Goal: Task Accomplishment & Management: Use online tool/utility

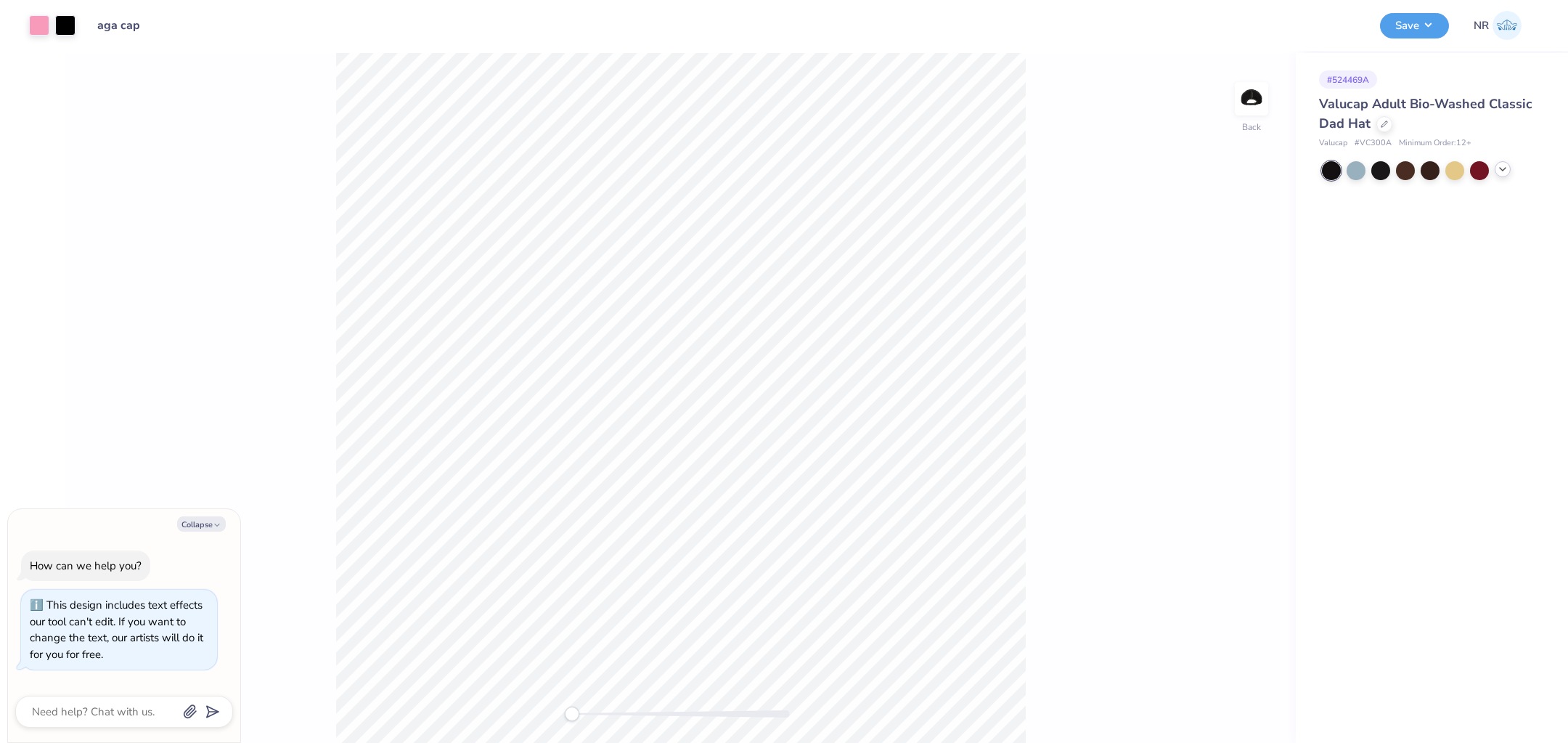
click at [1504, 170] on icon at bounding box center [1502, 169] width 12 height 12
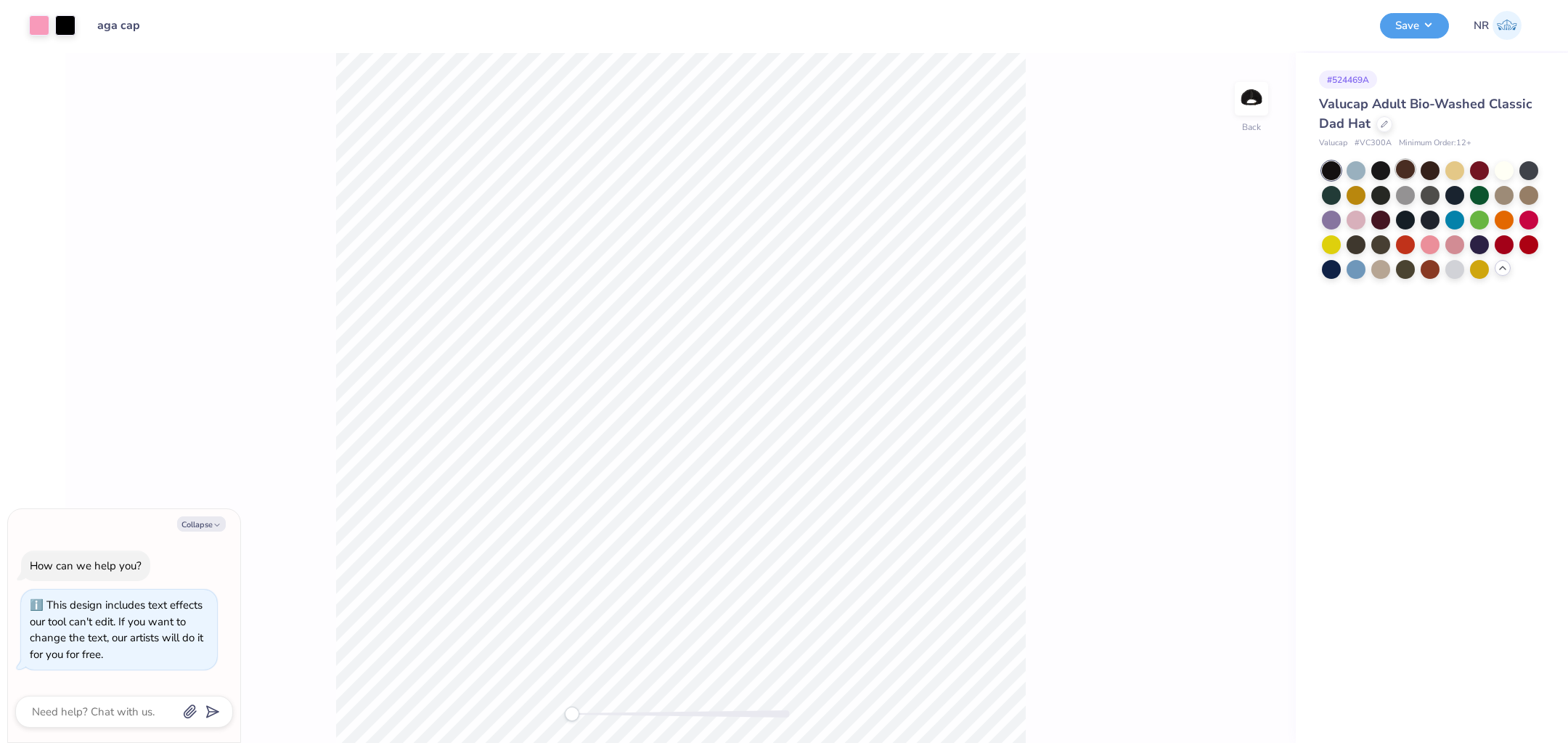
click at [1405, 173] on div at bounding box center [1405, 168] width 18 height 18
click at [1376, 170] on div at bounding box center [1379, 168] width 18 height 18
click at [1364, 169] on div at bounding box center [1355, 168] width 18 height 18
click at [1408, 169] on div at bounding box center [1405, 168] width 18 height 18
click at [1429, 169] on div at bounding box center [1429, 168] width 18 height 18
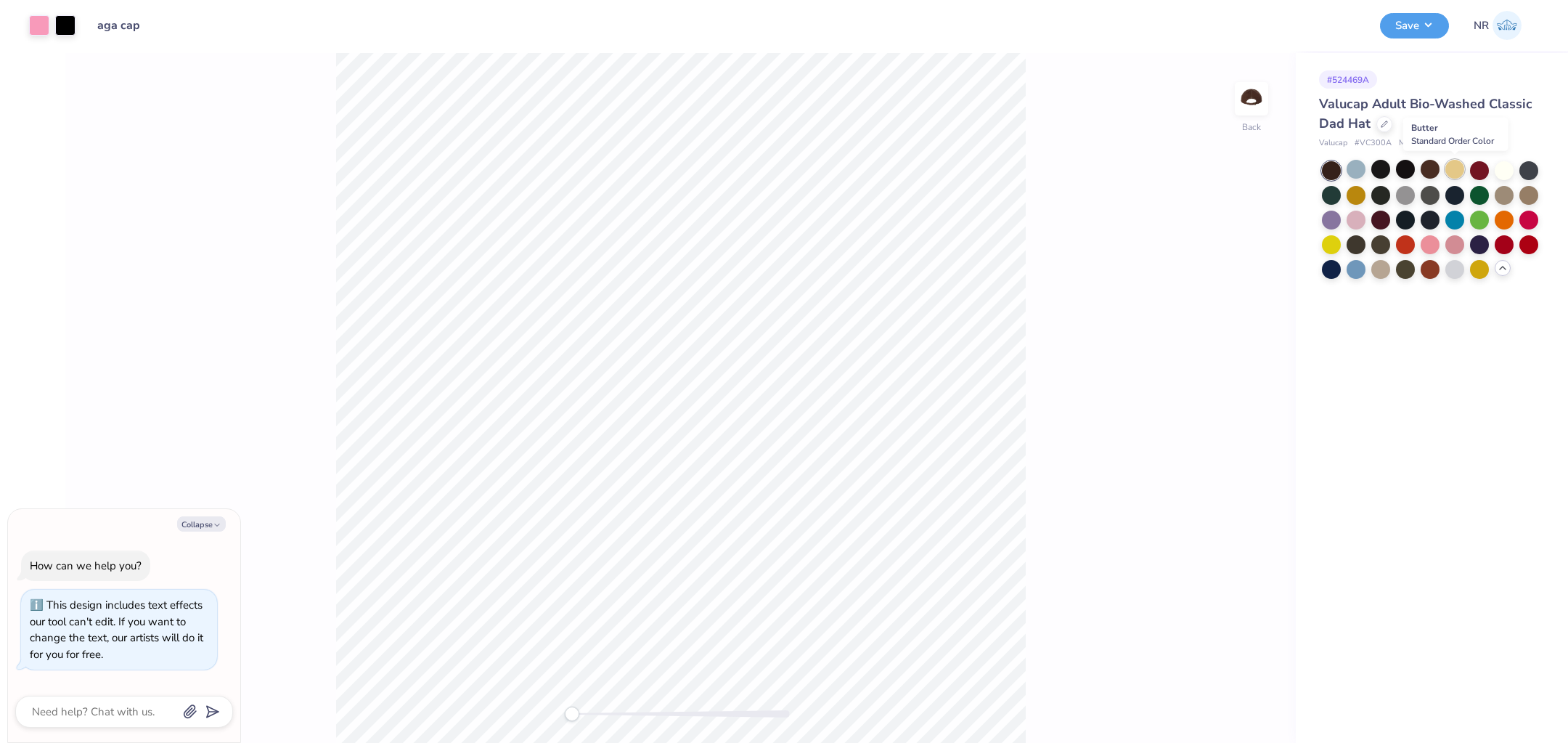
click at [1458, 169] on div at bounding box center [1453, 168] width 18 height 18
click at [1477, 170] on div at bounding box center [1479, 168] width 18 height 18
click at [1451, 170] on div at bounding box center [1453, 168] width 18 height 18
click at [1405, 18] on button "Save" at bounding box center [1413, 23] width 69 height 25
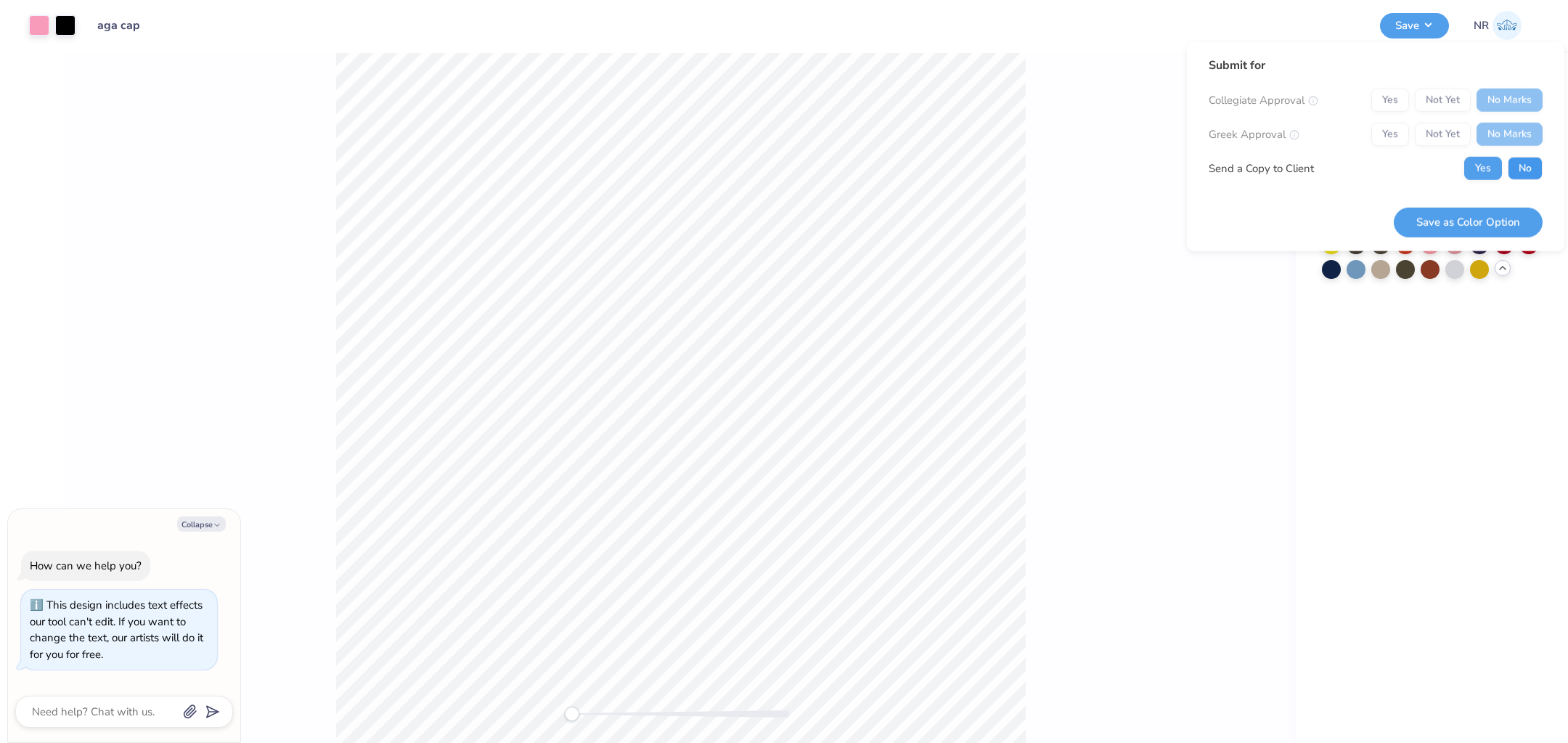
click at [1516, 160] on button "No" at bounding box center [1525, 168] width 35 height 23
click at [1485, 216] on button "Save as Color Option" at bounding box center [1467, 222] width 149 height 30
type textarea "x"
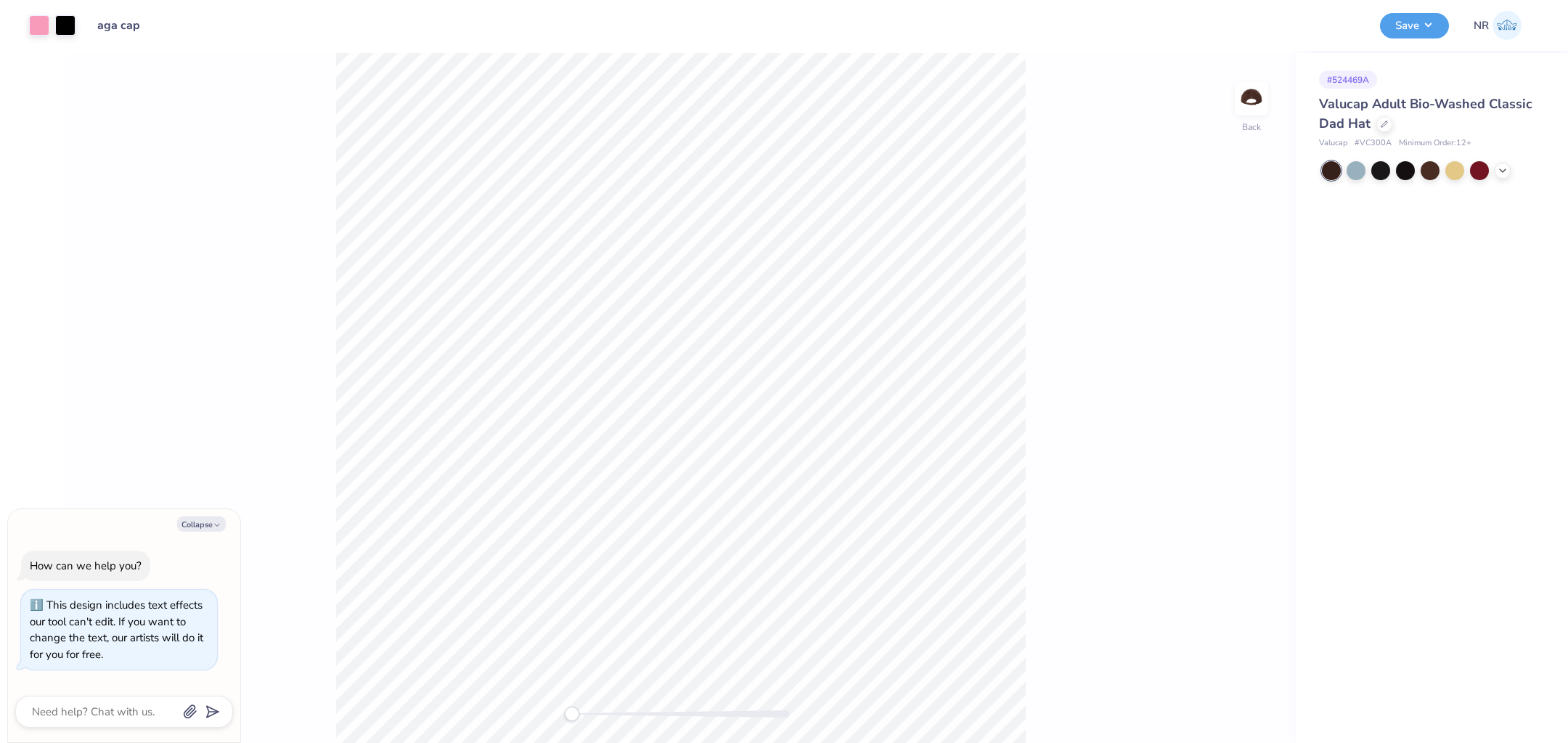
click at [1512, 175] on div at bounding box center [1429, 170] width 217 height 18
click at [1505, 168] on icon at bounding box center [1502, 169] width 12 height 12
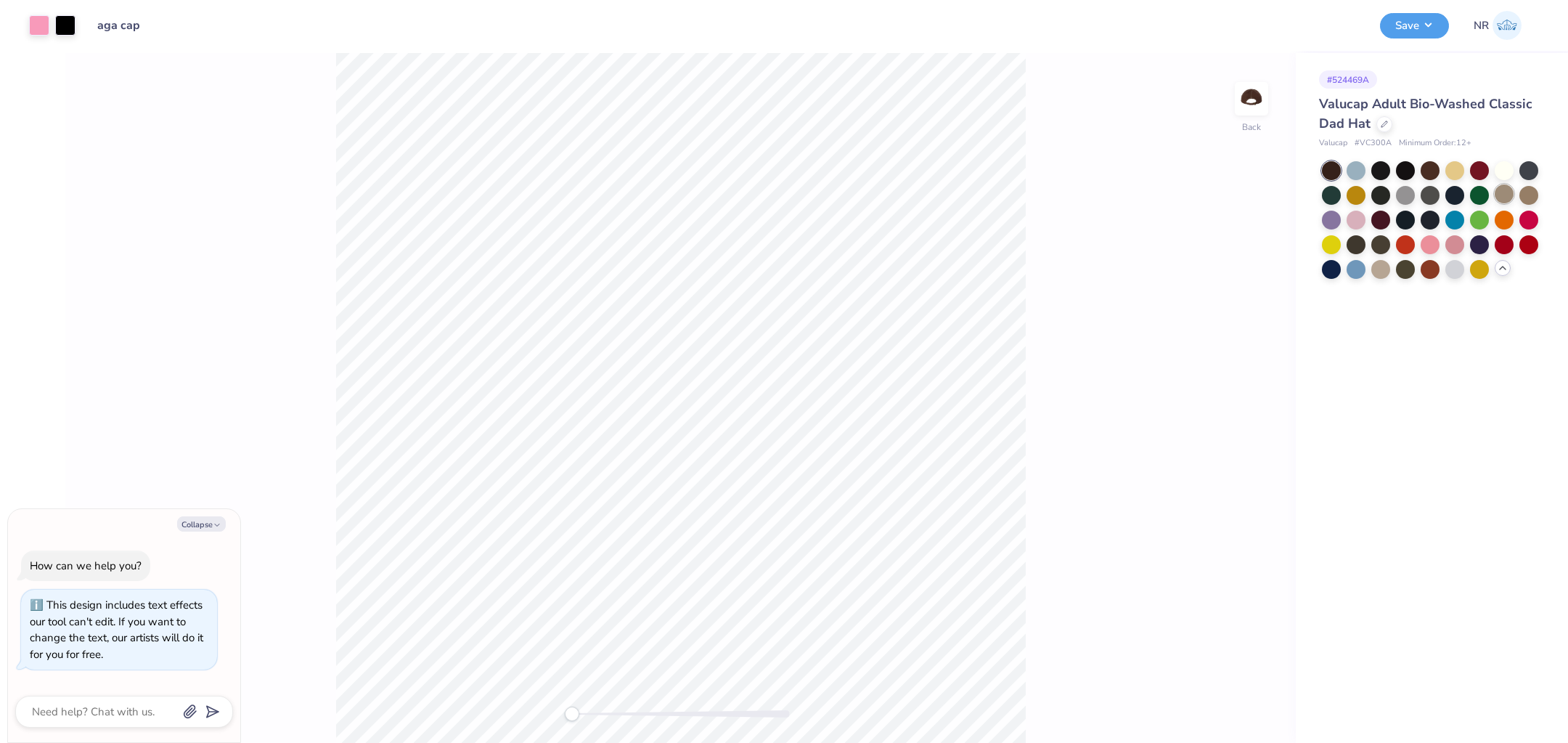
click at [1508, 199] on div at bounding box center [1503, 194] width 18 height 18
click at [1436, 197] on div at bounding box center [1429, 194] width 18 height 18
click at [1454, 197] on div at bounding box center [1453, 194] width 18 height 18
click at [1480, 197] on div at bounding box center [1479, 194] width 18 height 18
click at [1412, 196] on div at bounding box center [1405, 194] width 18 height 18
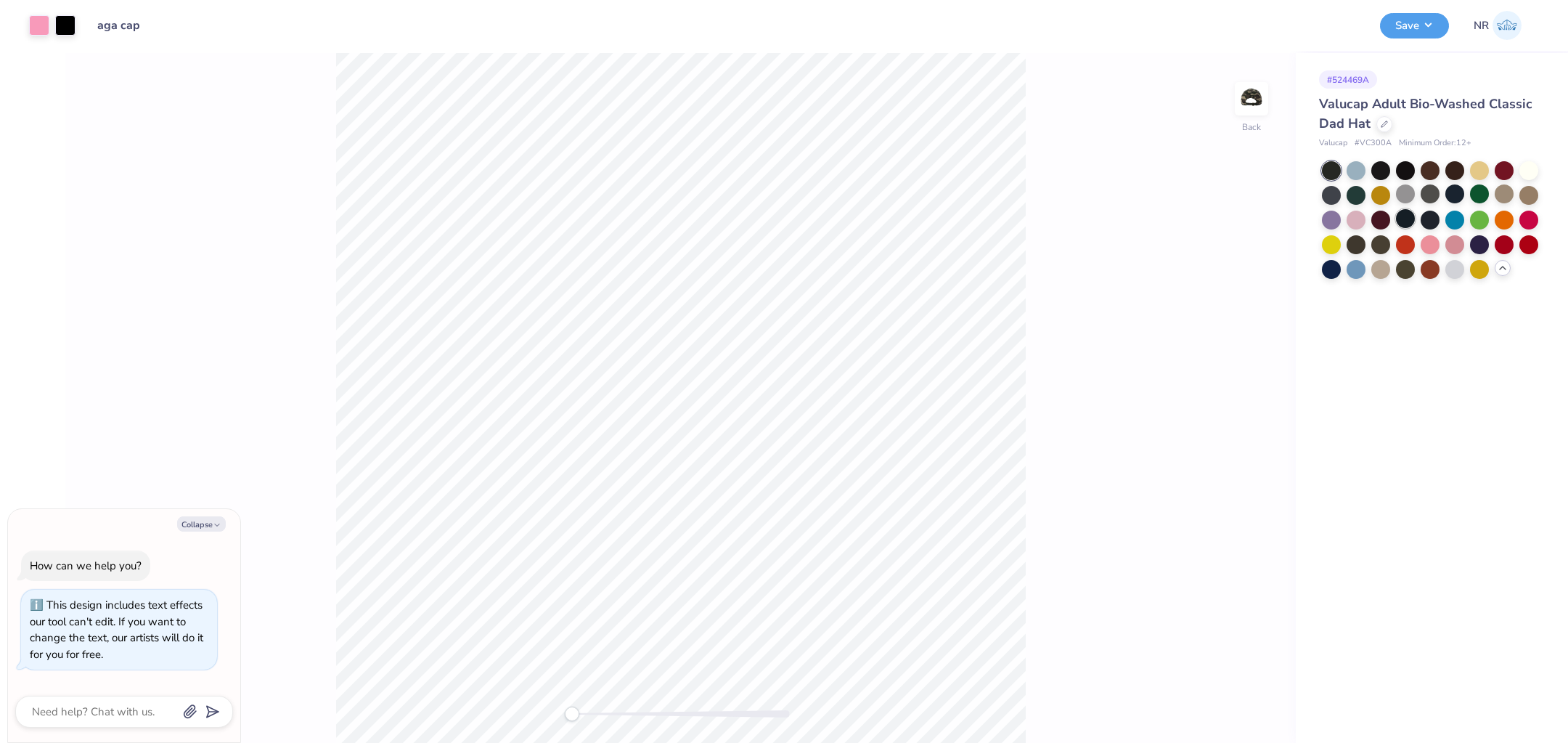
click at [1408, 224] on div at bounding box center [1405, 218] width 18 height 18
click at [1378, 218] on div at bounding box center [1379, 218] width 18 height 18
click at [1425, 221] on div at bounding box center [1429, 218] width 18 height 18
click at [1364, 243] on div at bounding box center [1355, 242] width 18 height 18
click at [1376, 243] on div at bounding box center [1379, 242] width 18 height 18
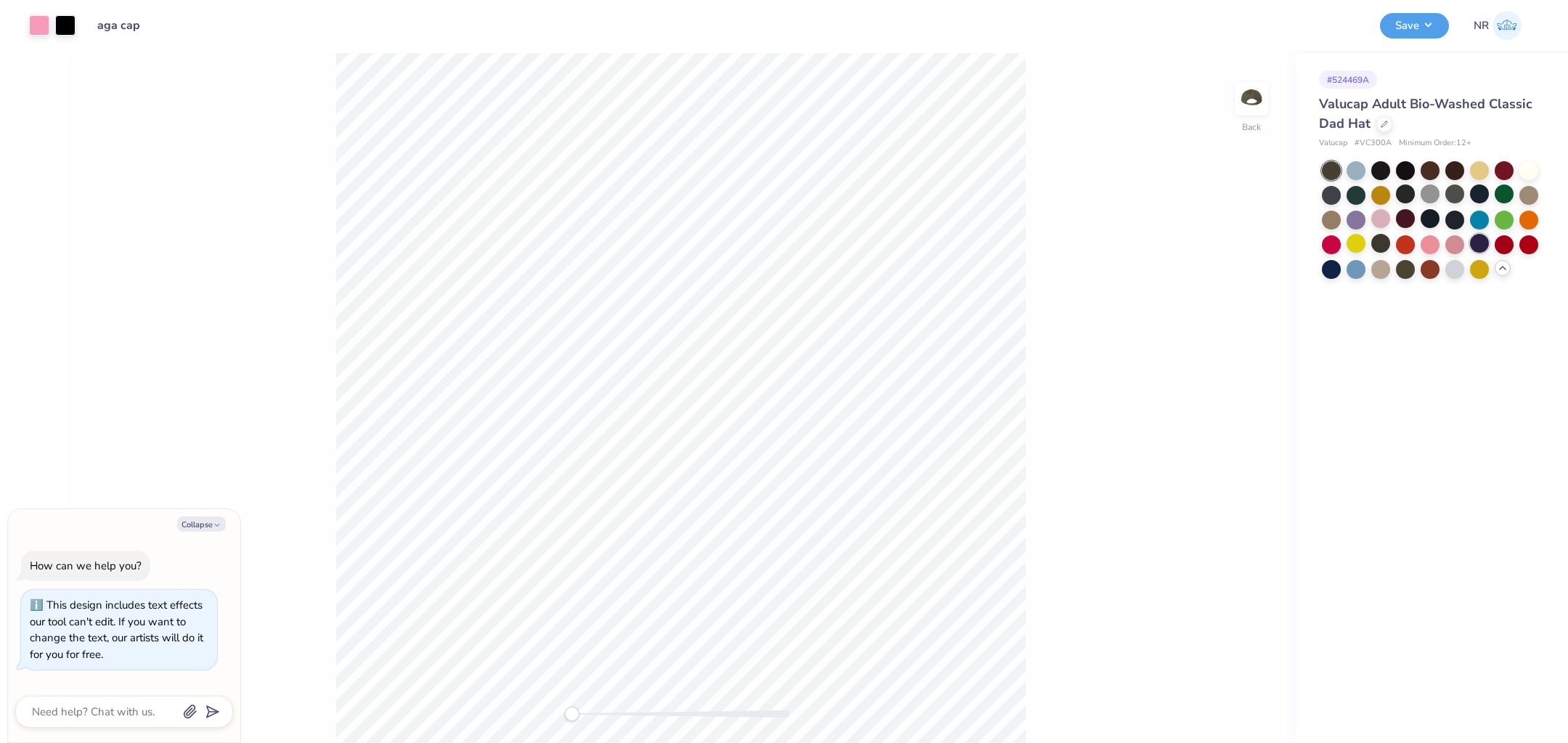
click at [1482, 243] on div at bounding box center [1479, 242] width 18 height 18
click at [1431, 263] on div at bounding box center [1429, 267] width 18 height 18
click at [1402, 266] on div at bounding box center [1405, 267] width 18 height 18
click at [1357, 273] on div at bounding box center [1355, 267] width 18 height 18
click at [1434, 164] on div at bounding box center [1429, 168] width 18 height 18
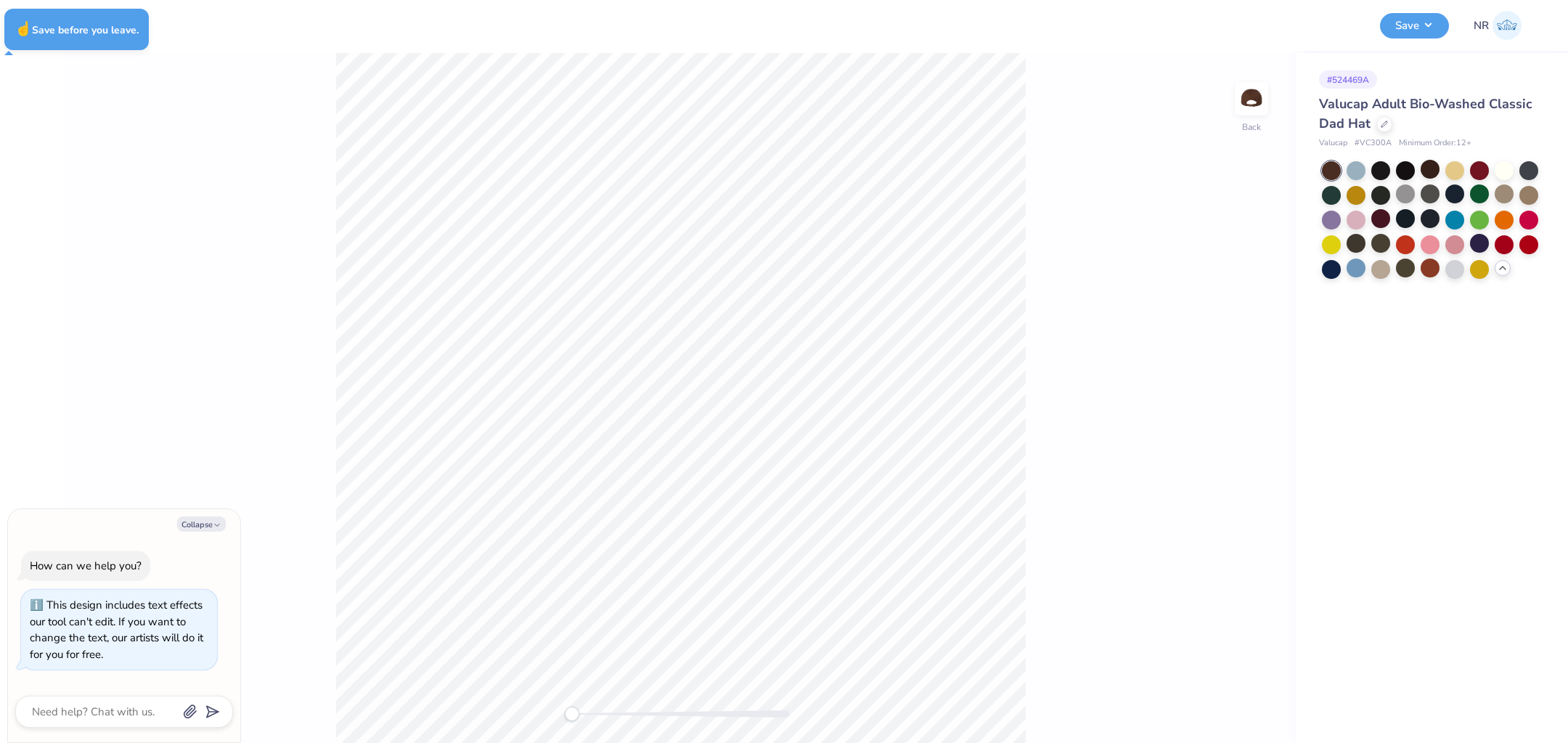
type textarea "x"
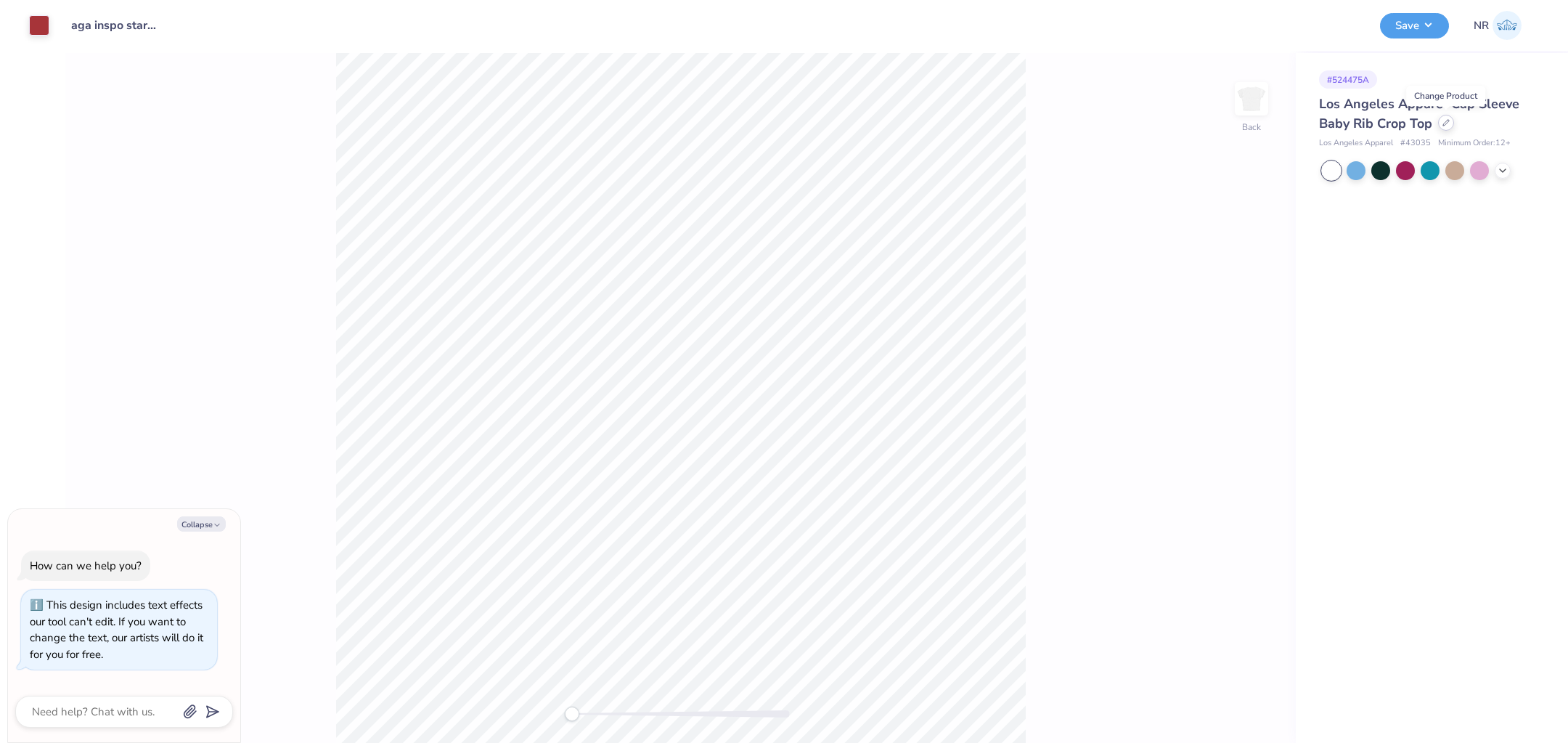
click at [1445, 127] on div at bounding box center [1446, 123] width 16 height 16
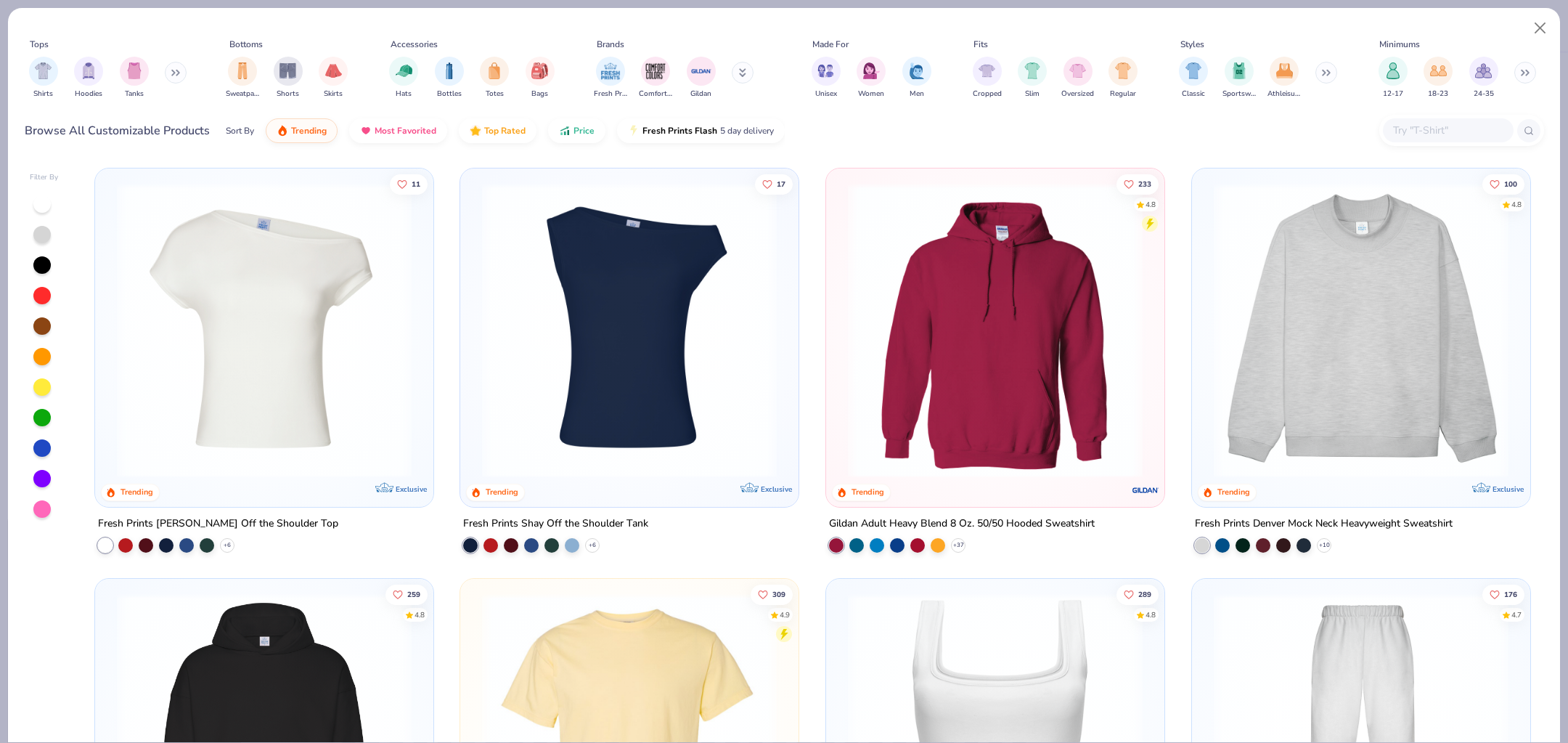
type textarea "x"
click at [1427, 119] on div at bounding box center [1447, 130] width 130 height 24
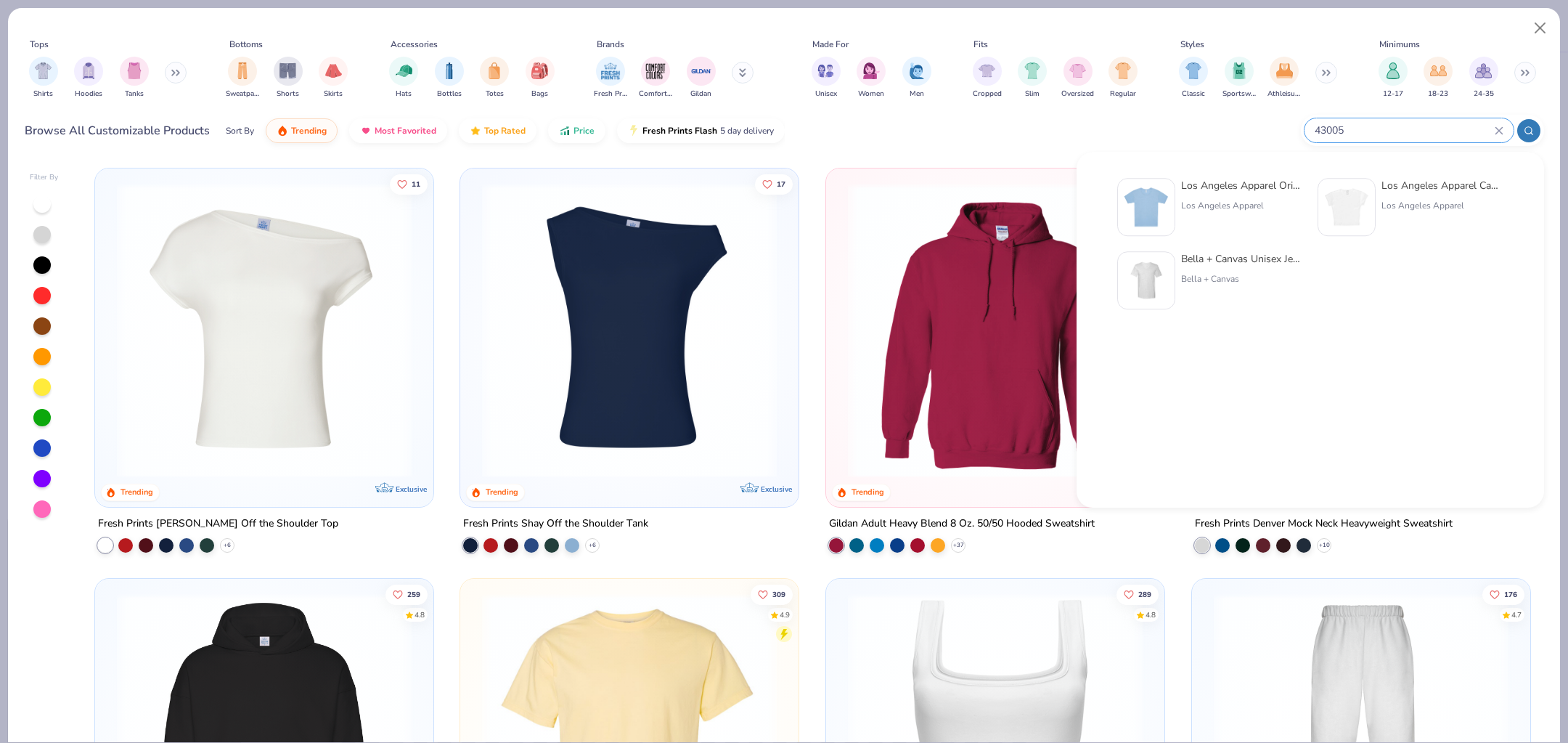
type input "43005"
click at [1199, 195] on div "Los Angeles Apparel Original Baby Rib Tee Los Angeles Apparel" at bounding box center [1241, 207] width 122 height 58
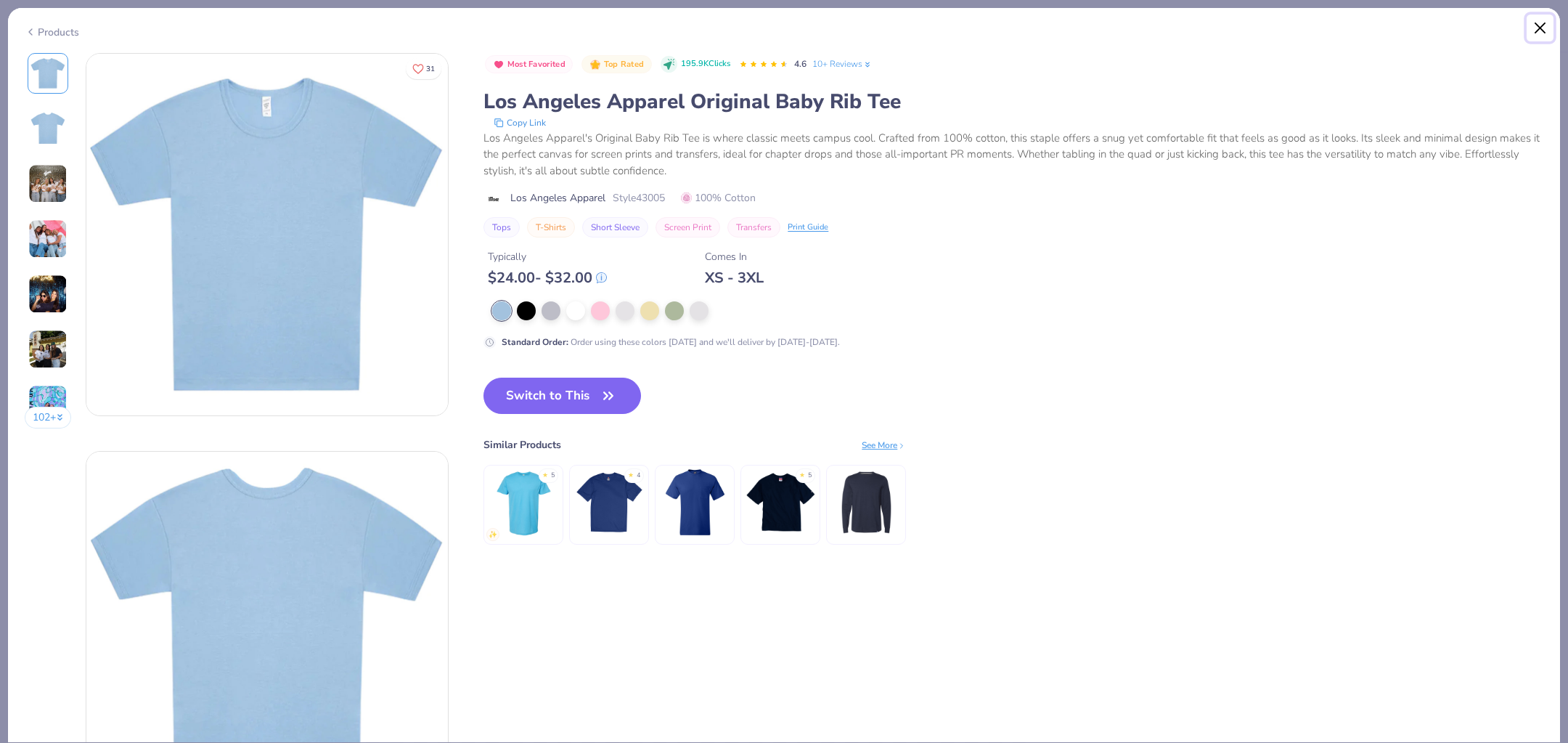
click at [1540, 31] on button "Close" at bounding box center [1540, 28] width 27 height 27
type textarea "x"
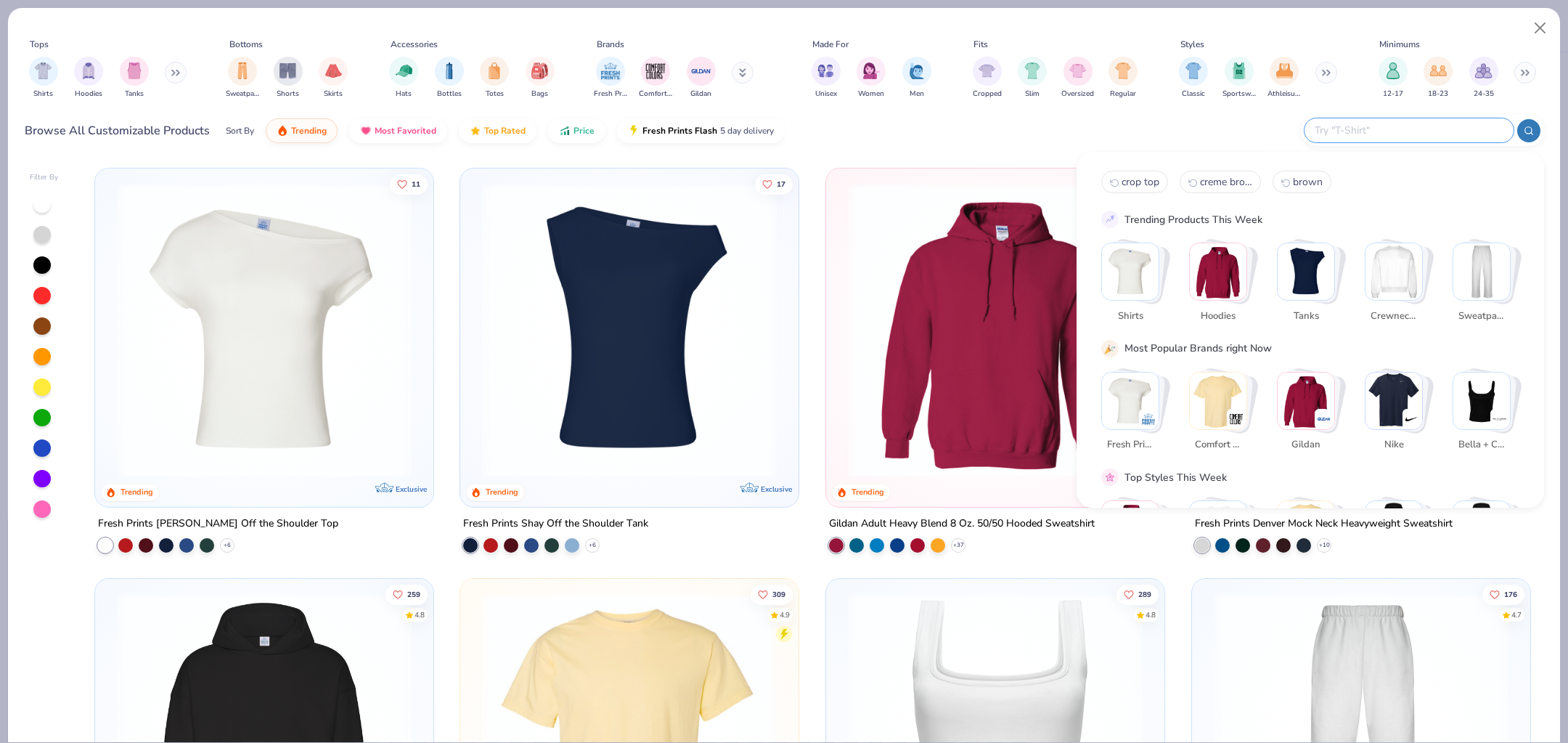
click at [1451, 134] on input "text" at bounding box center [1409, 129] width 191 height 17
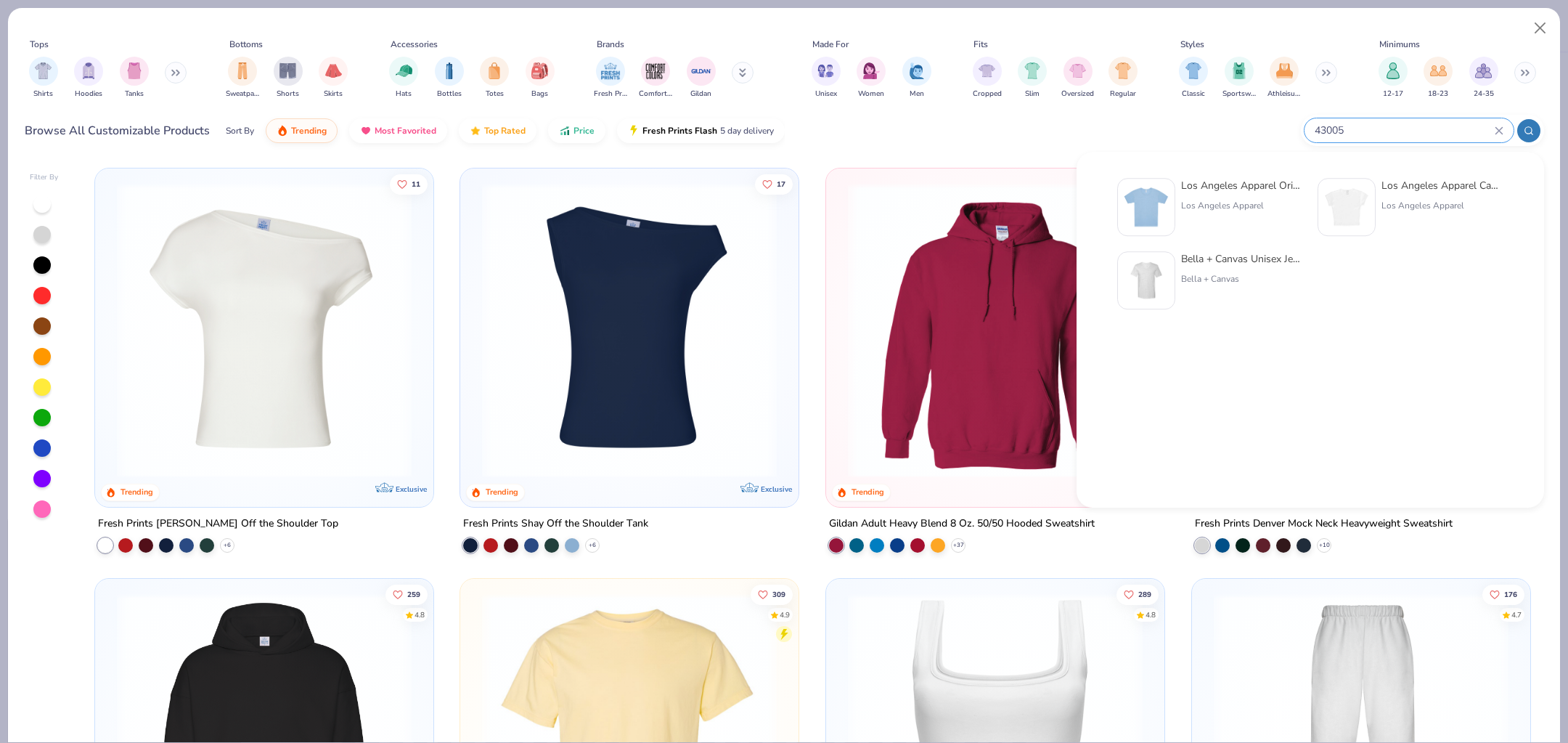
type input "43005"
click at [1439, 171] on div "Los Angeles Apparel Original Baby Rib Tee Los Angeles Apparel Los Angeles Appar…" at bounding box center [1310, 244] width 418 height 149
click at [1443, 182] on div "Los Angeles Apparel Cap Sleeve Baby Rib Crop Top" at bounding box center [1442, 186] width 122 height 16
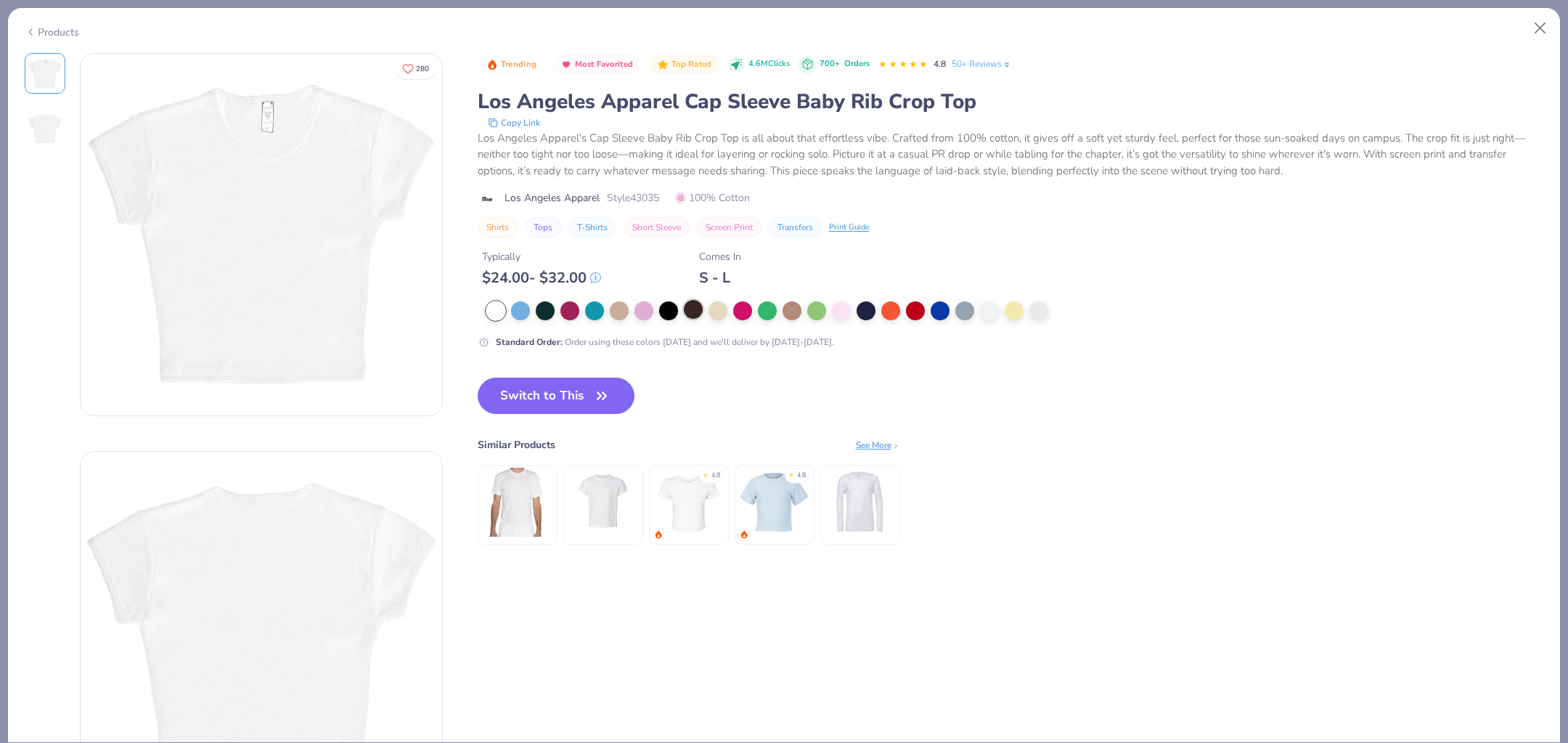
click at [689, 310] on div at bounding box center [692, 308] width 18 height 18
type textarea "x"
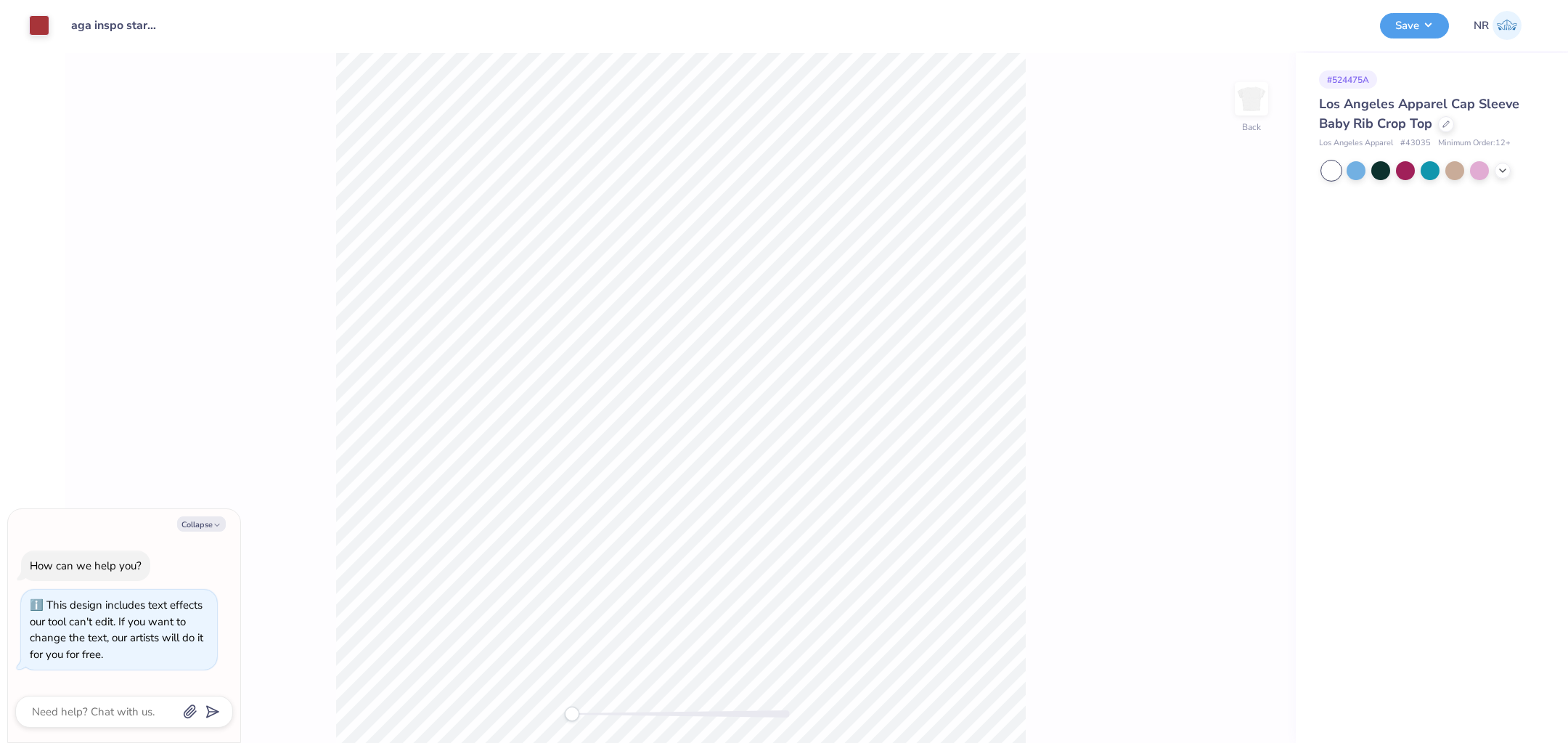
click at [1511, 164] on div at bounding box center [1429, 170] width 217 height 18
click at [1507, 174] on icon at bounding box center [1502, 169] width 12 height 12
click at [1528, 171] on div at bounding box center [1528, 168] width 18 height 18
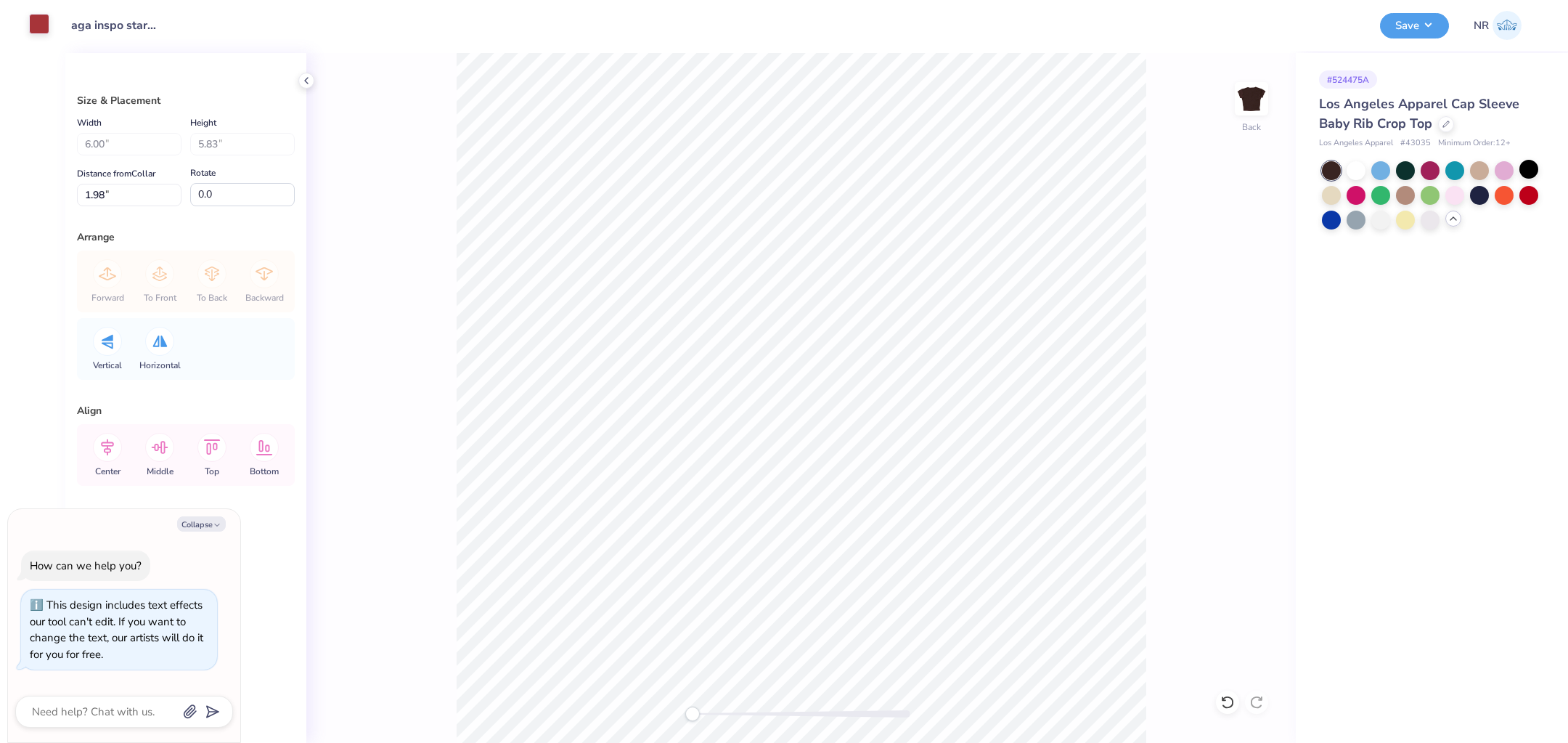
click at [43, 30] on div at bounding box center [39, 23] width 20 height 20
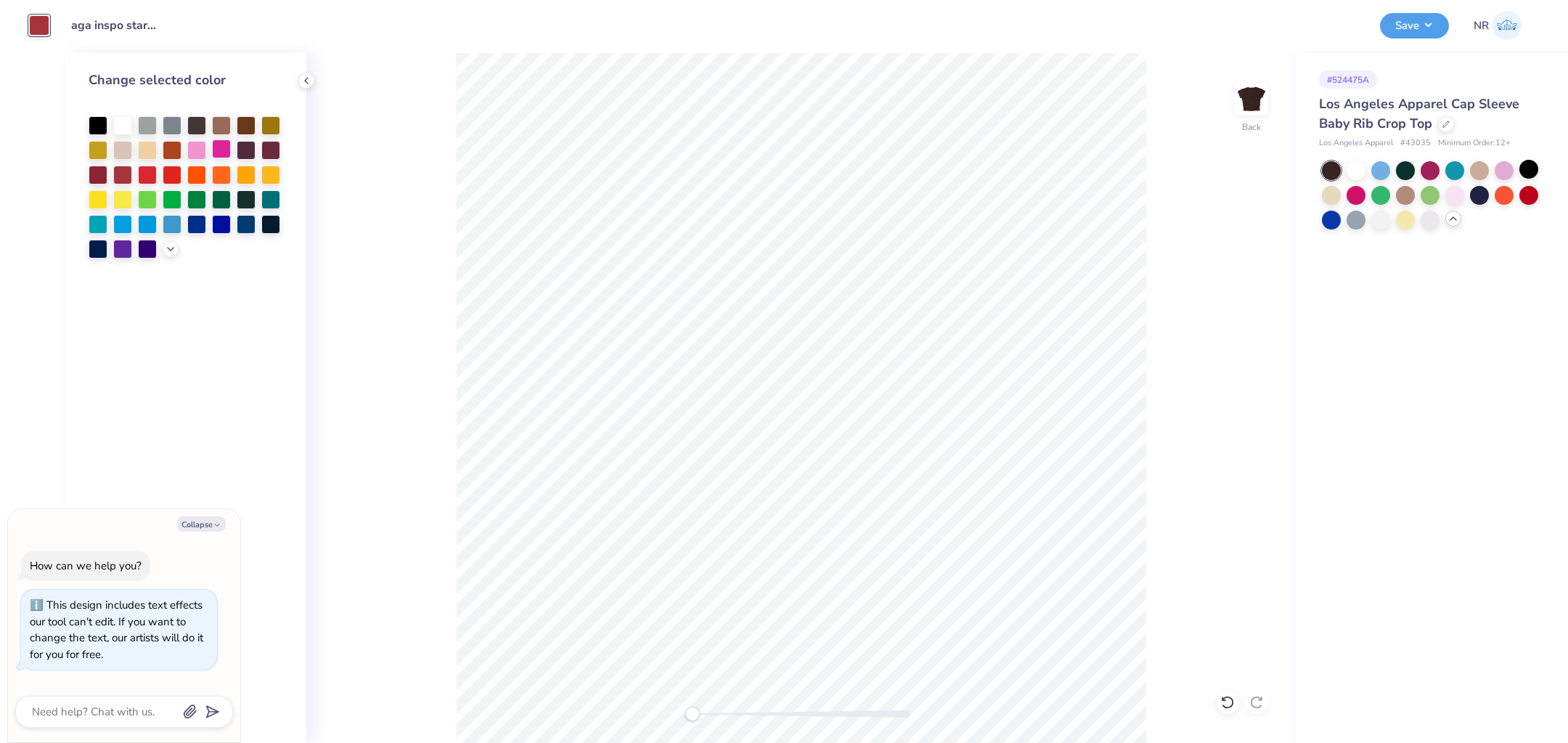
click at [219, 152] on div at bounding box center [221, 148] width 18 height 18
click at [203, 152] on div at bounding box center [196, 148] width 18 height 18
click at [1408, 28] on button "Save" at bounding box center [1413, 23] width 69 height 25
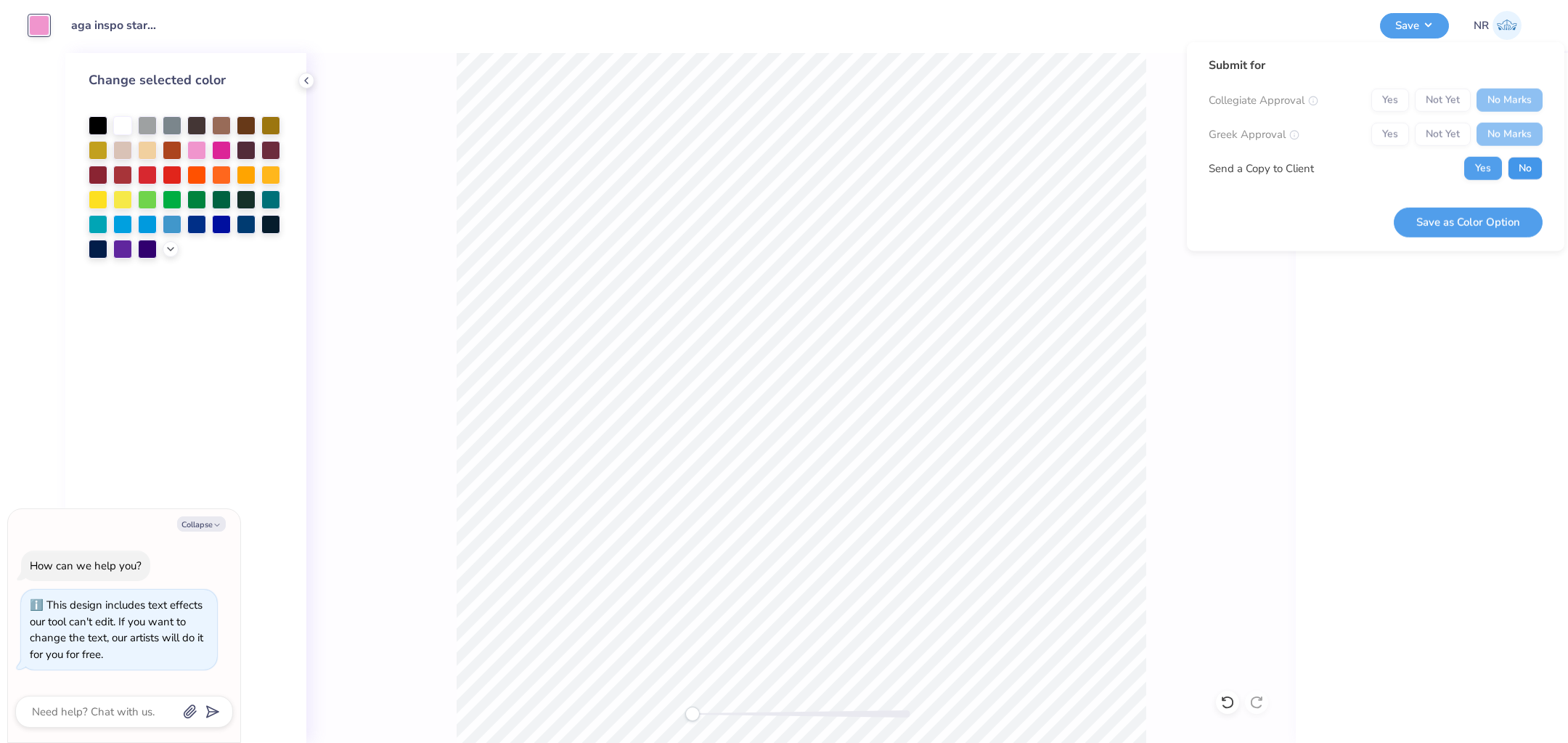
click at [1513, 166] on button "No" at bounding box center [1525, 168] width 35 height 23
click at [1443, 216] on button "Save as Color Option" at bounding box center [1467, 222] width 149 height 30
type textarea "x"
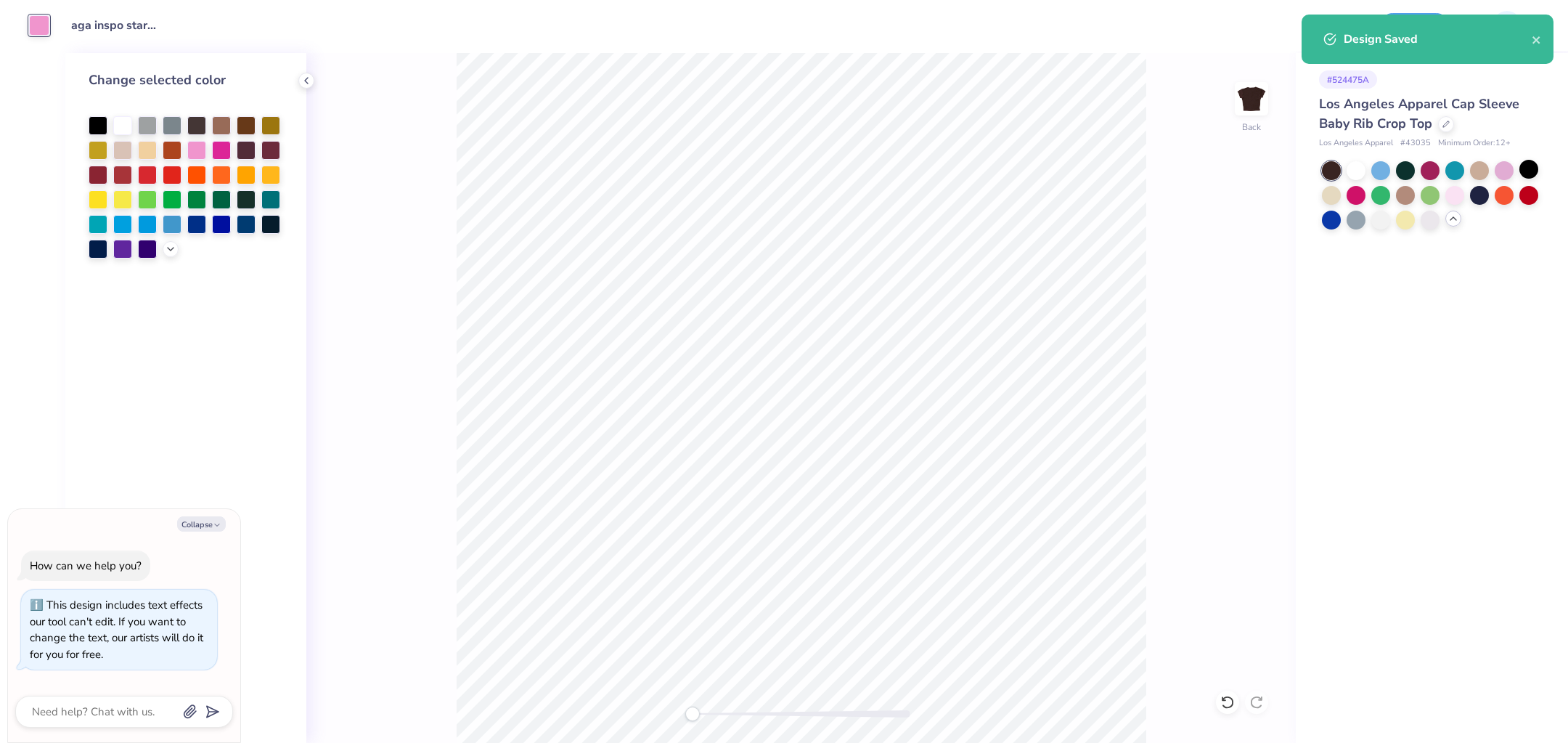
click at [1458, 56] on div "Design Saved" at bounding box center [1427, 39] width 252 height 50
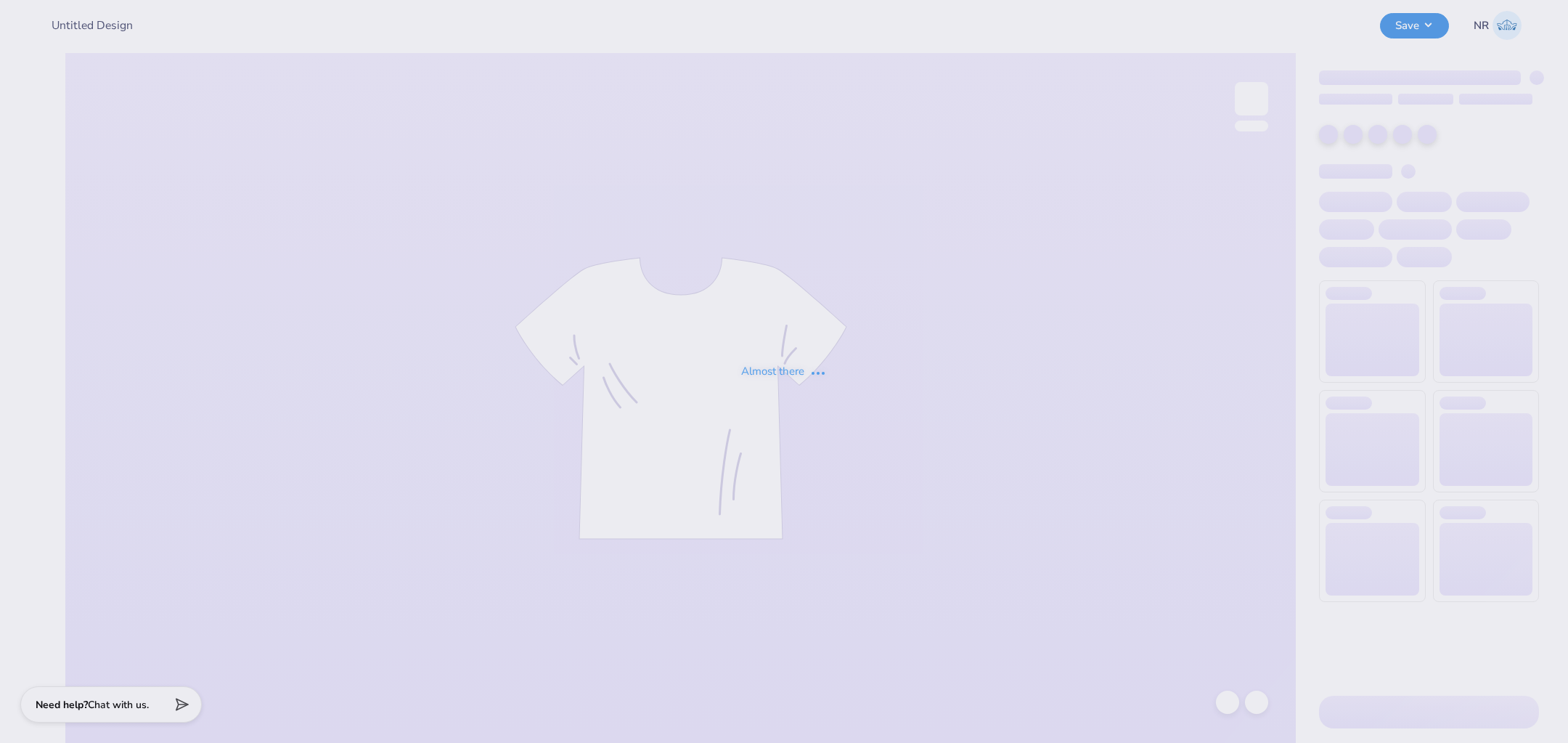
type input "aga inspo star top"
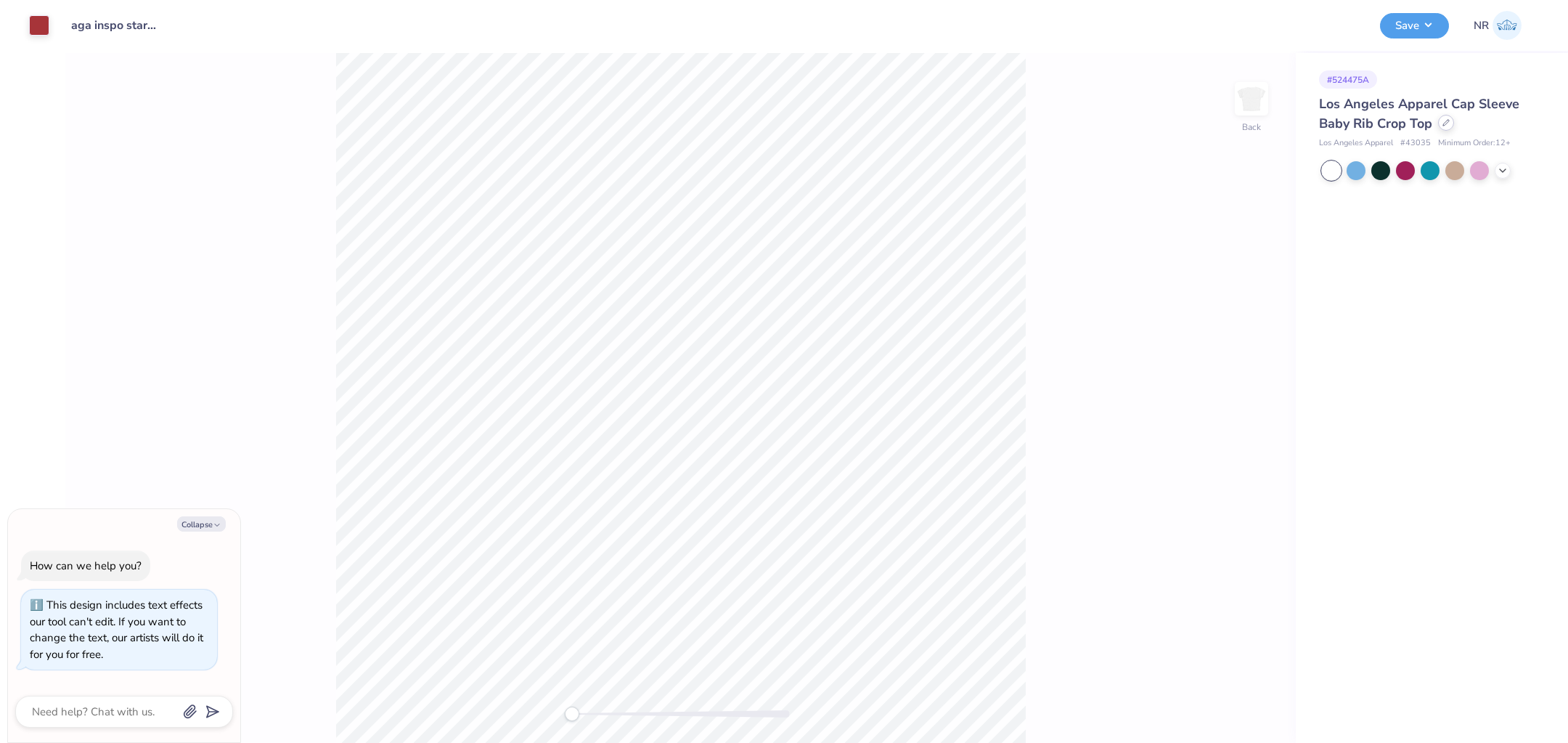
click at [1442, 120] on icon at bounding box center [1445, 122] width 7 height 7
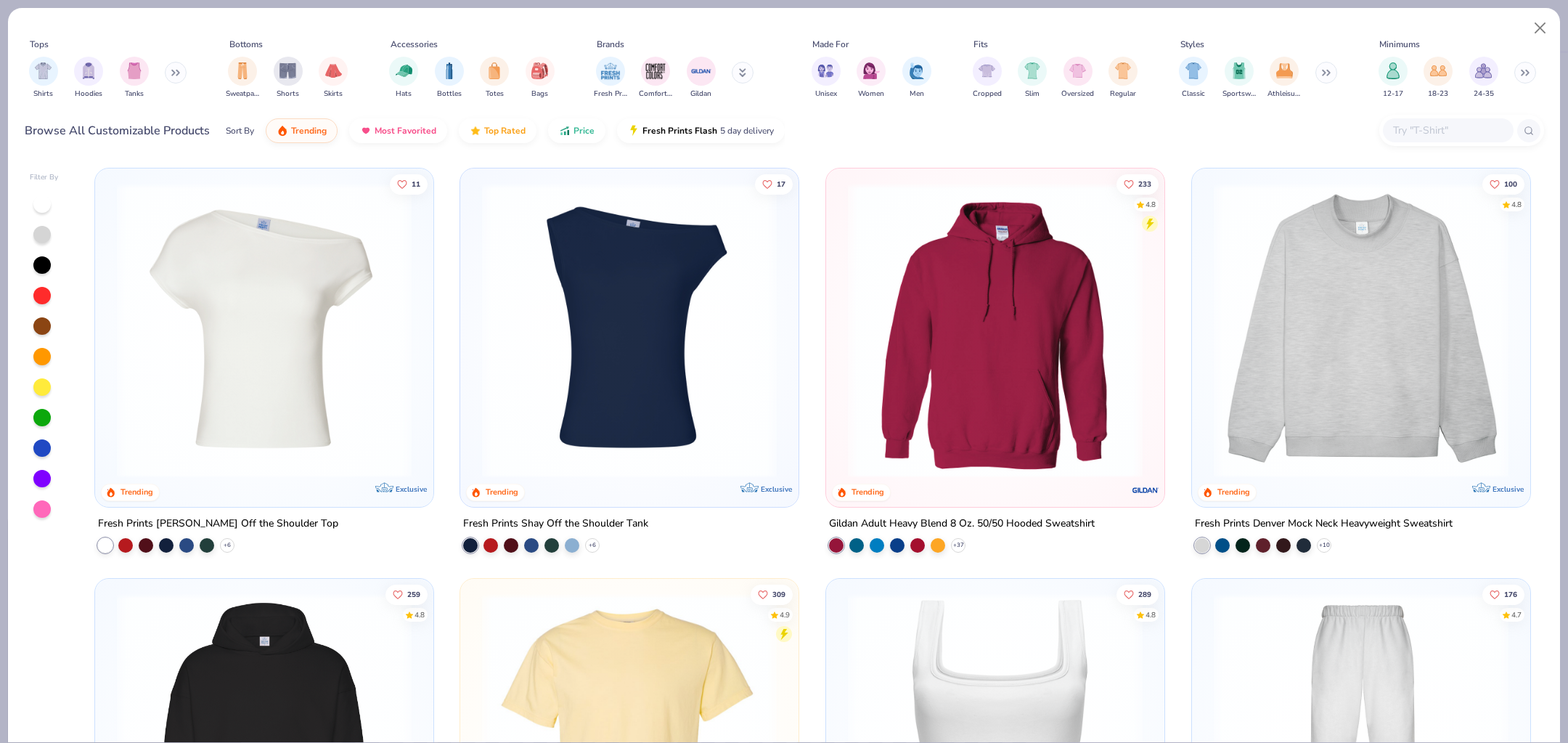
type textarea "x"
click at [1411, 129] on input "text" at bounding box center [1446, 129] width 112 height 17
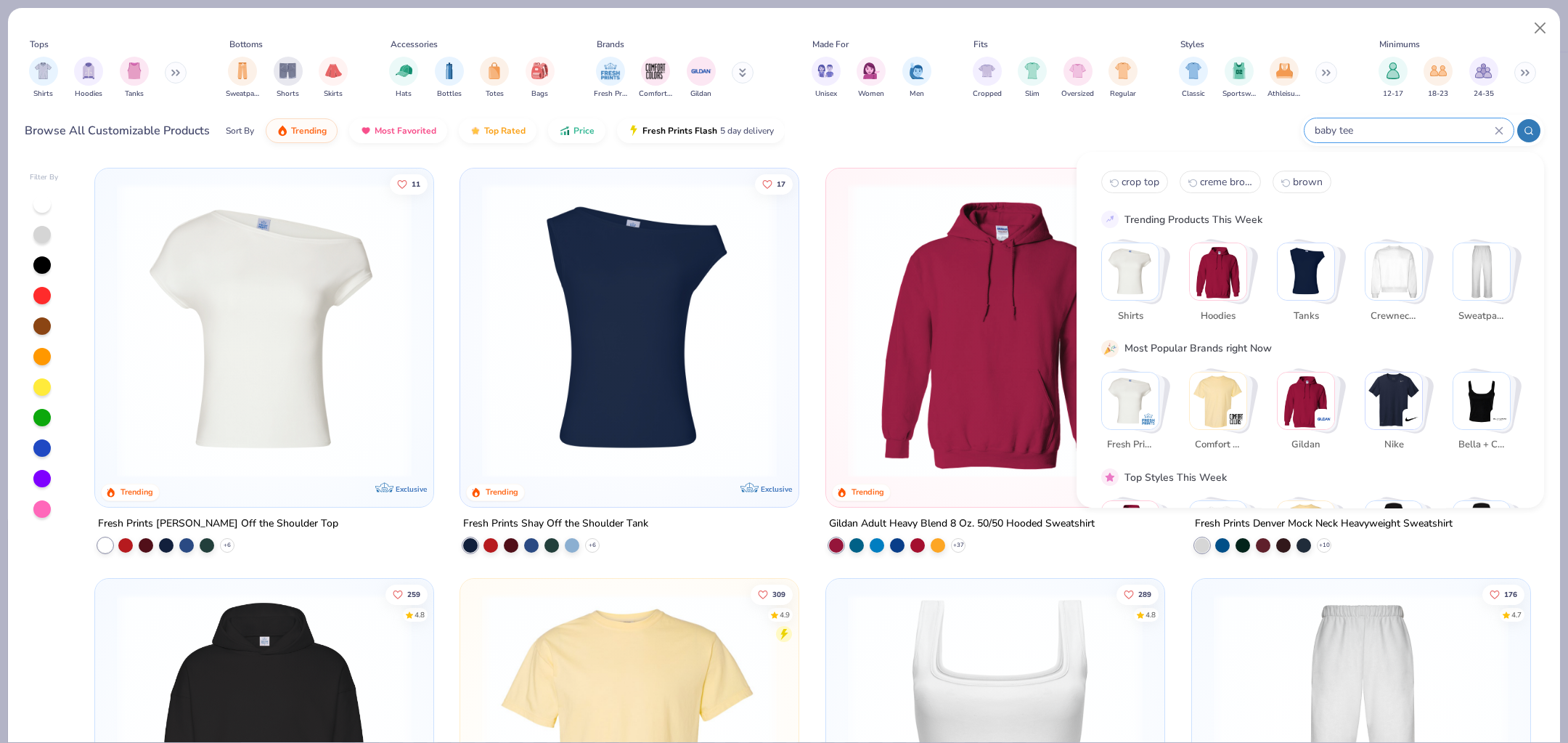
type input "baby tee"
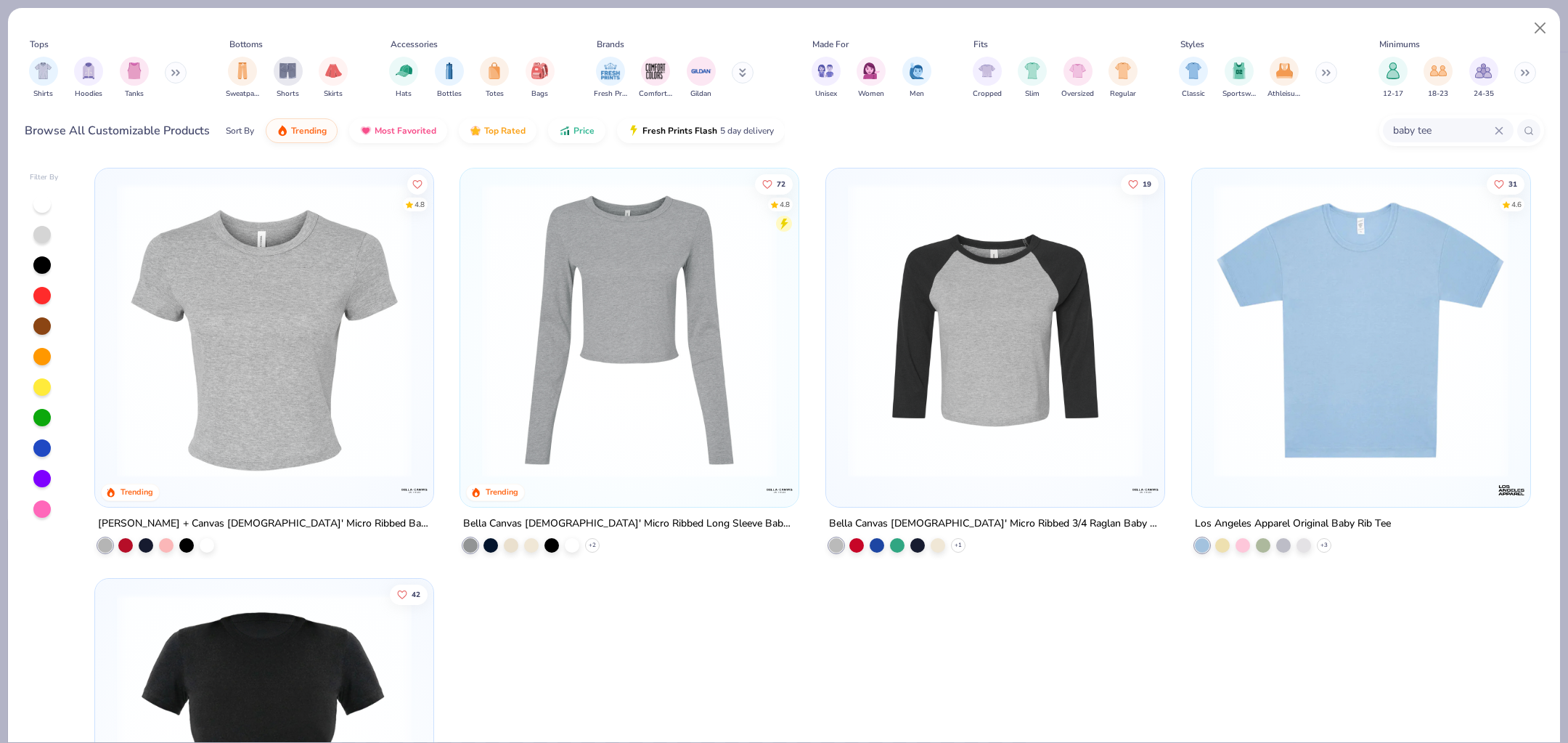
click at [218, 327] on img at bounding box center [264, 330] width 309 height 295
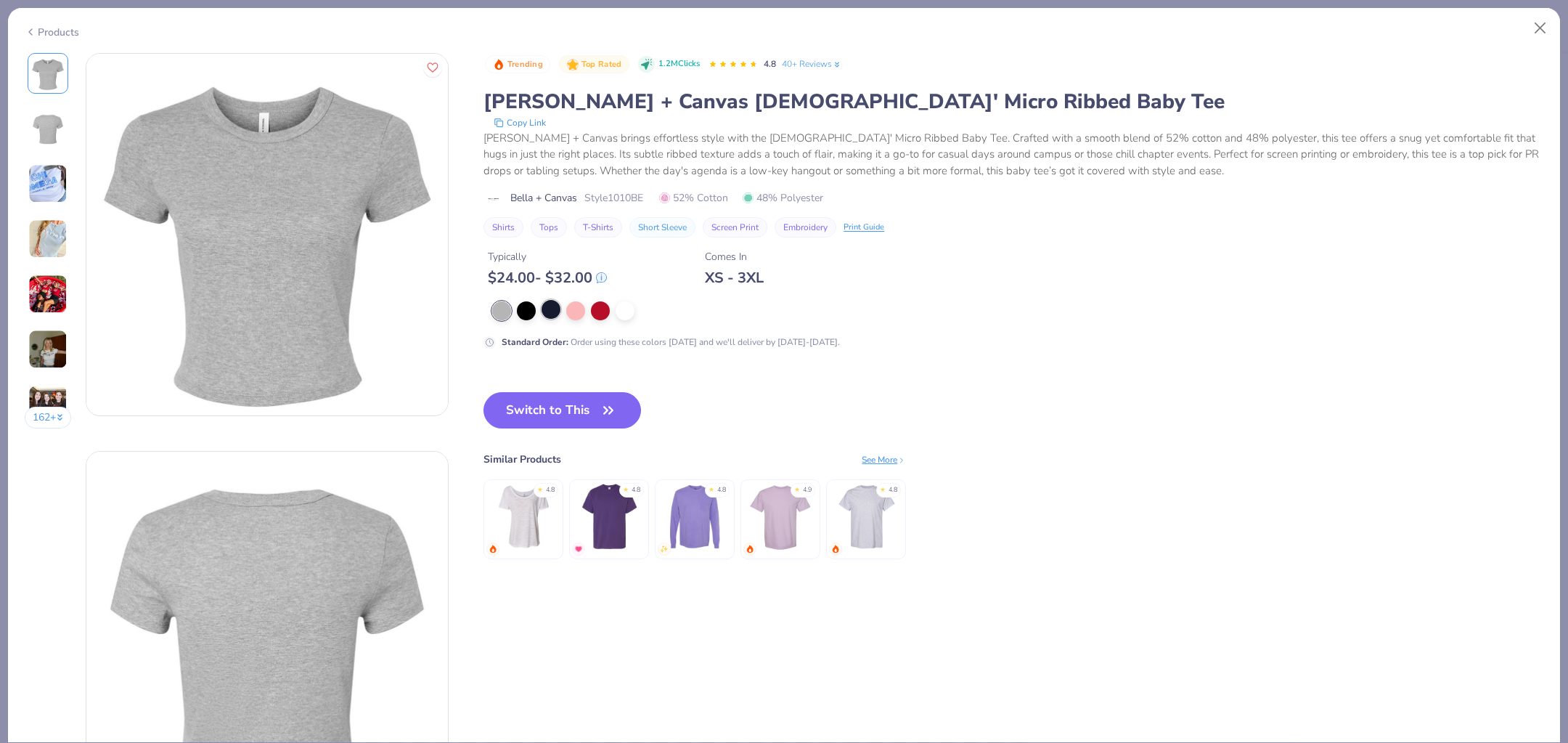
click at [550, 302] on div at bounding box center [550, 308] width 18 height 18
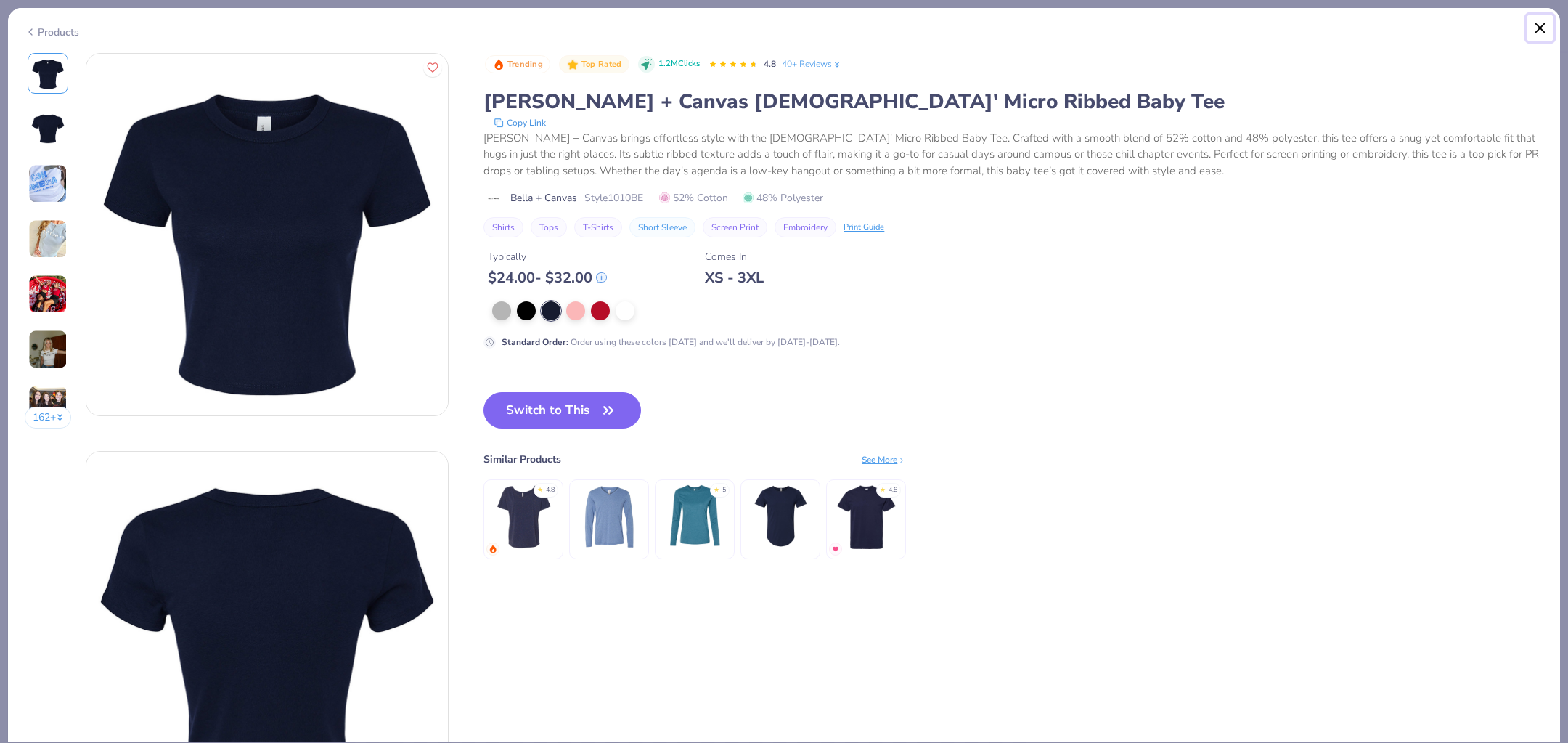
click at [1540, 27] on button "Close" at bounding box center [1540, 28] width 27 height 27
type textarea "x"
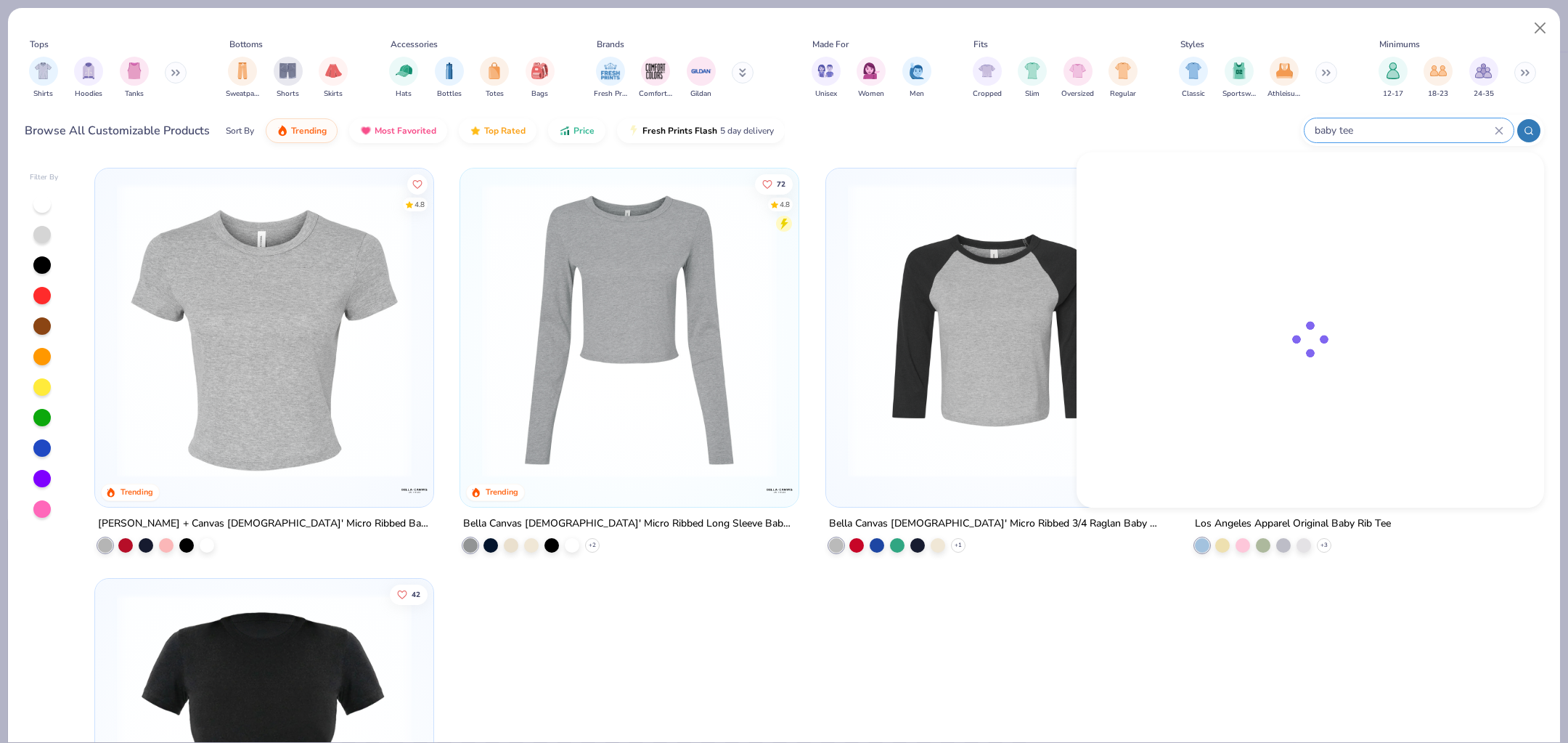
click at [1434, 124] on input "baby tee" at bounding box center [1404, 129] width 182 height 17
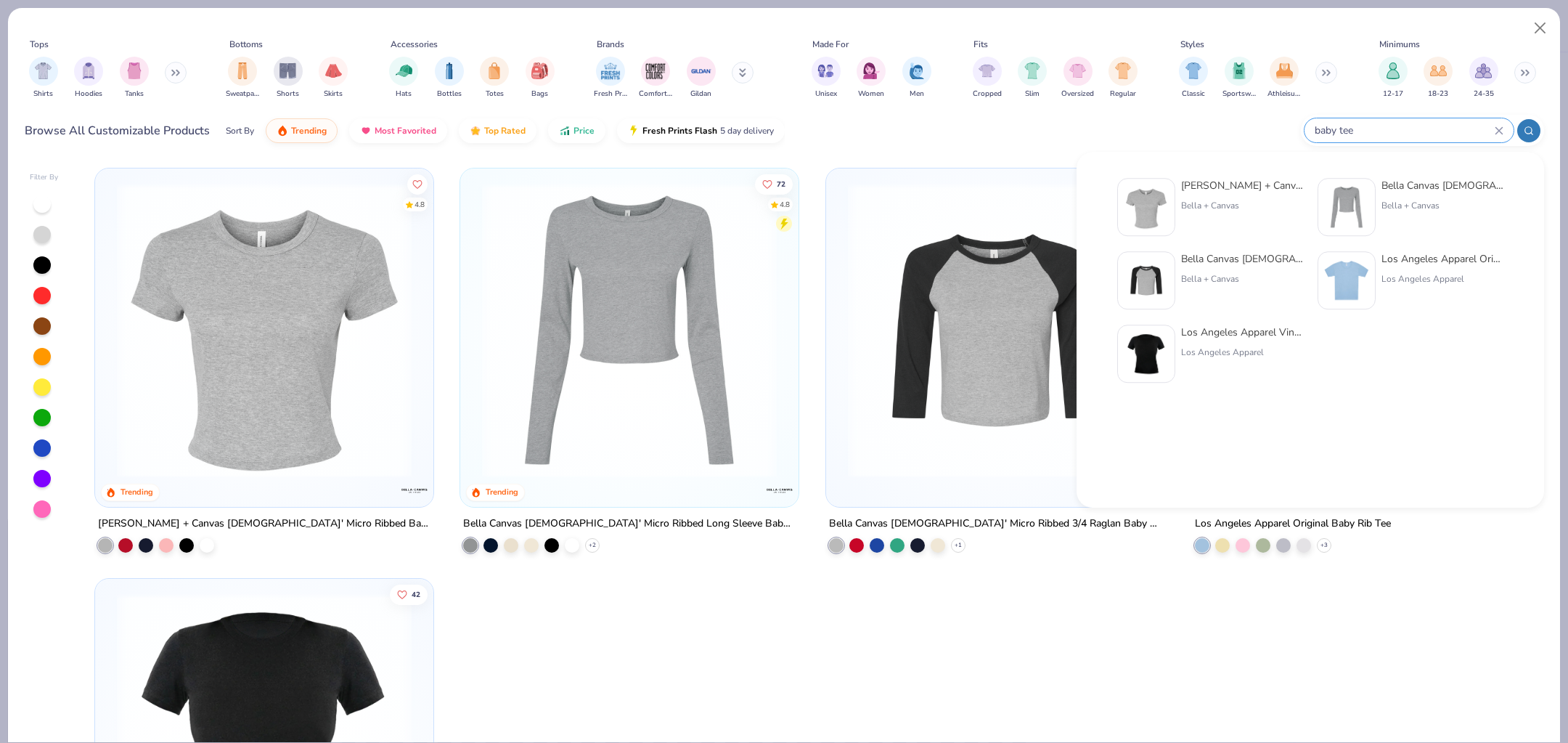
click at [1434, 124] on input "baby tee" at bounding box center [1404, 129] width 182 height 17
type input "b"
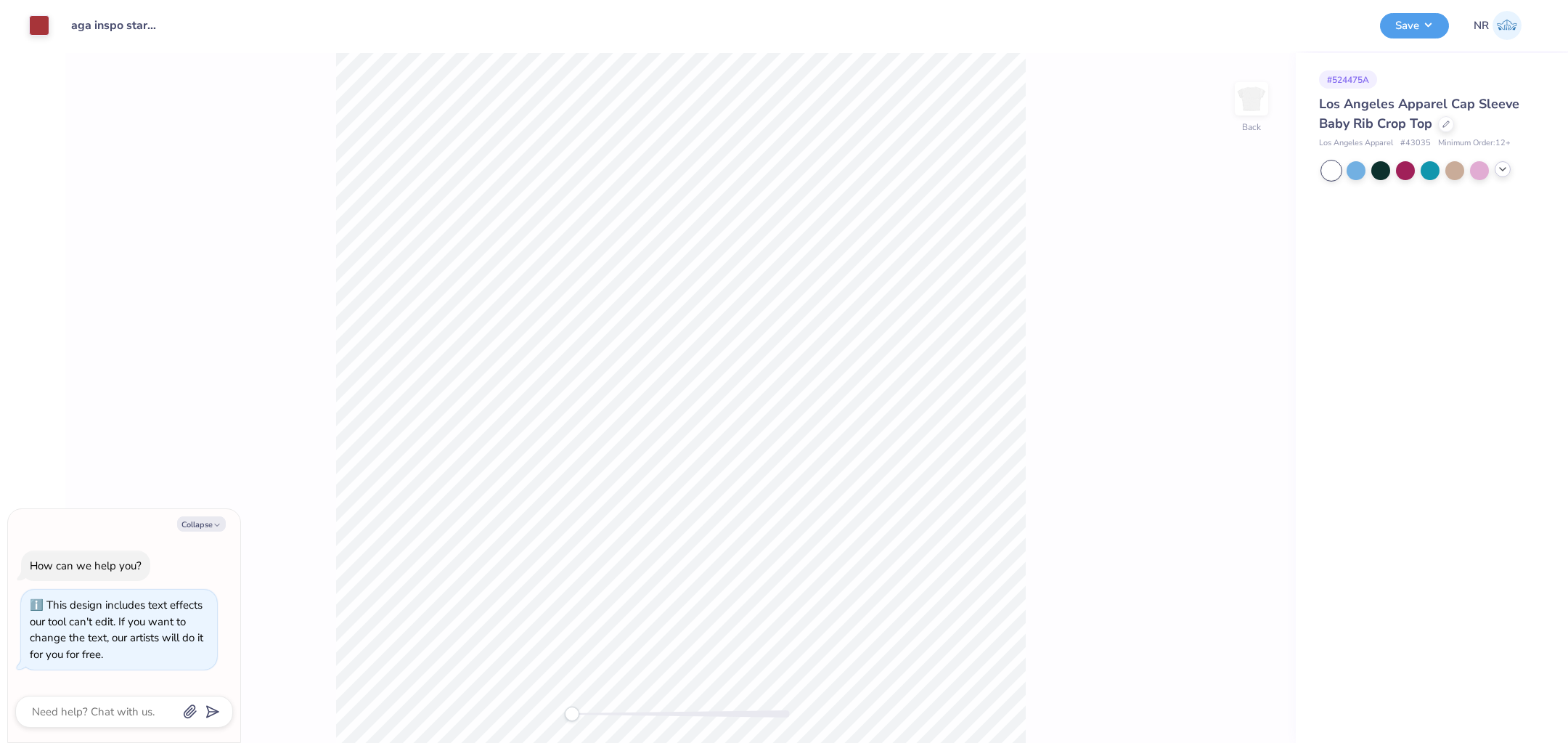
click at [1499, 171] on icon at bounding box center [1502, 169] width 12 height 12
click at [1438, 124] on div at bounding box center [1446, 123] width 16 height 16
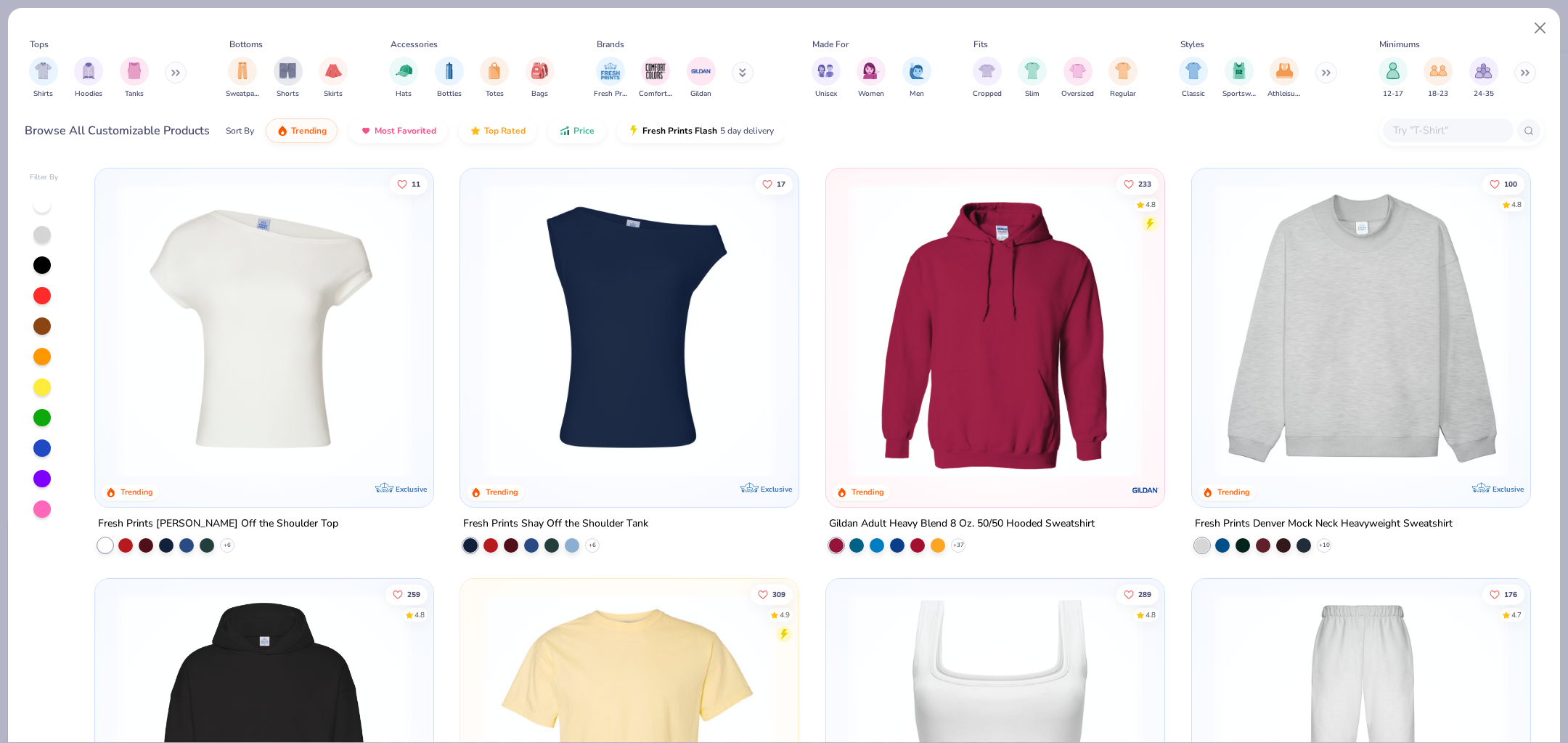
type textarea "x"
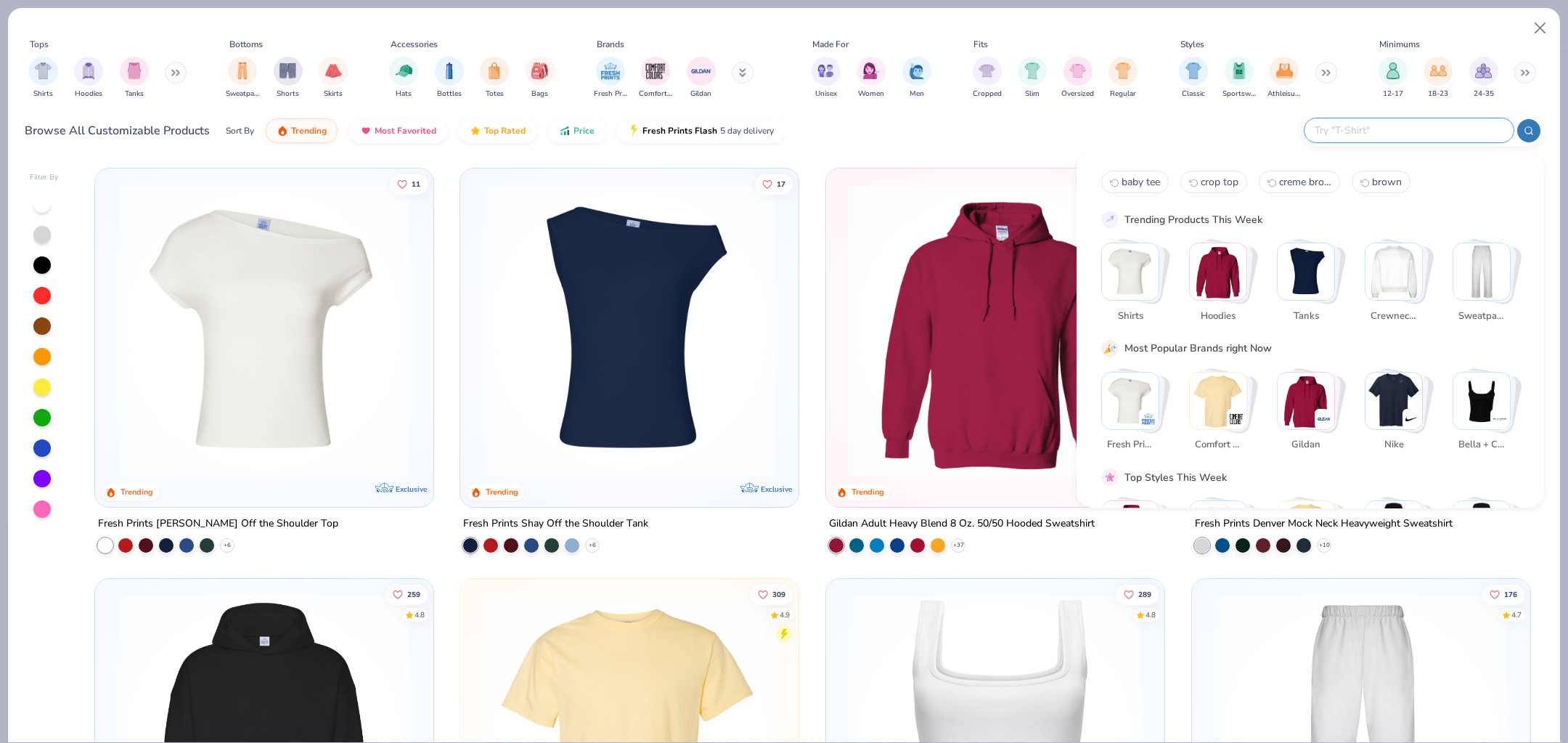
click at [1416, 132] on input "text" at bounding box center [1409, 129] width 191 height 17
paste input "43021"
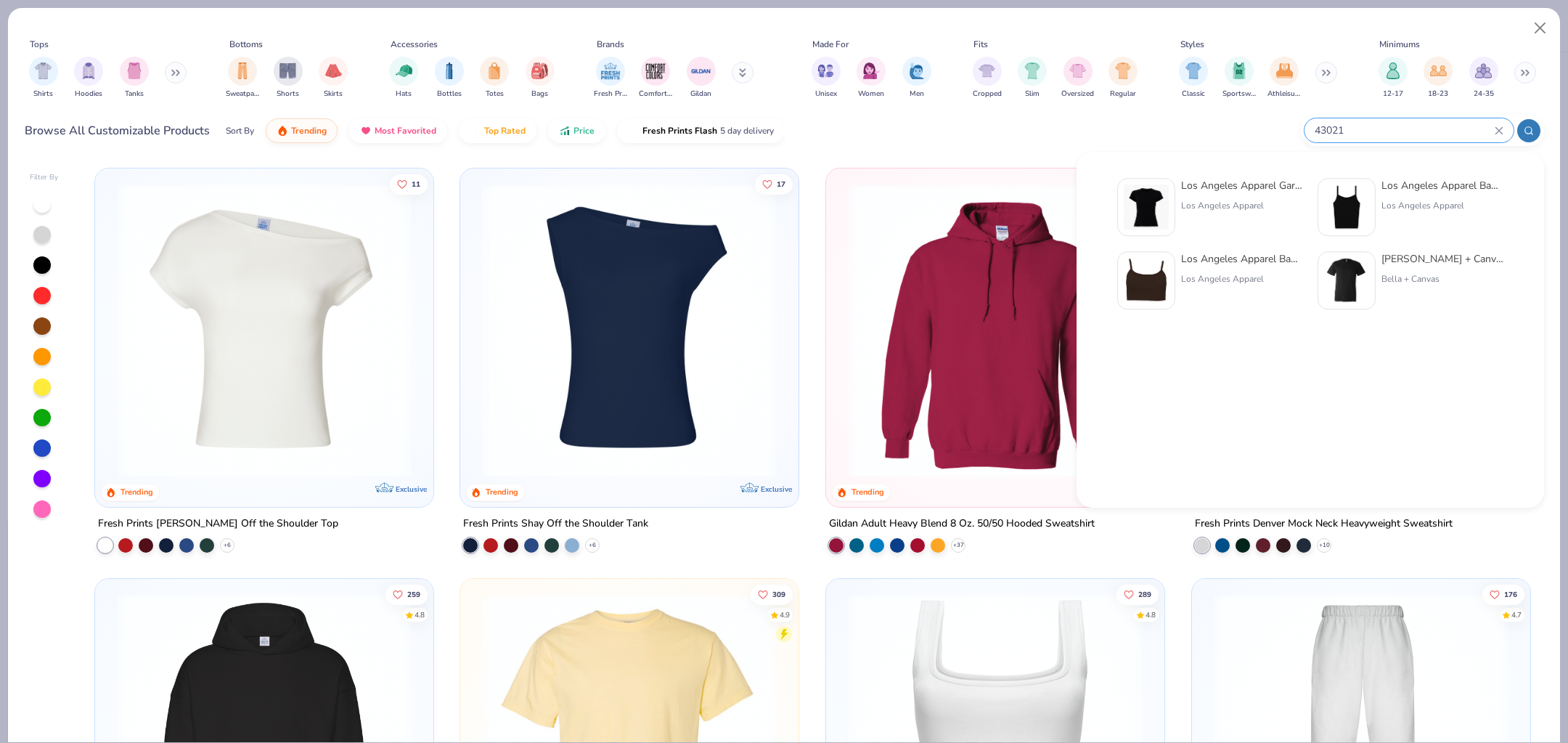
type input "43021"
click at [1198, 187] on div "Los Angeles Apparel Garment Dye Cap Sleeve Baby Rib T-Shirt" at bounding box center [1241, 186] width 122 height 16
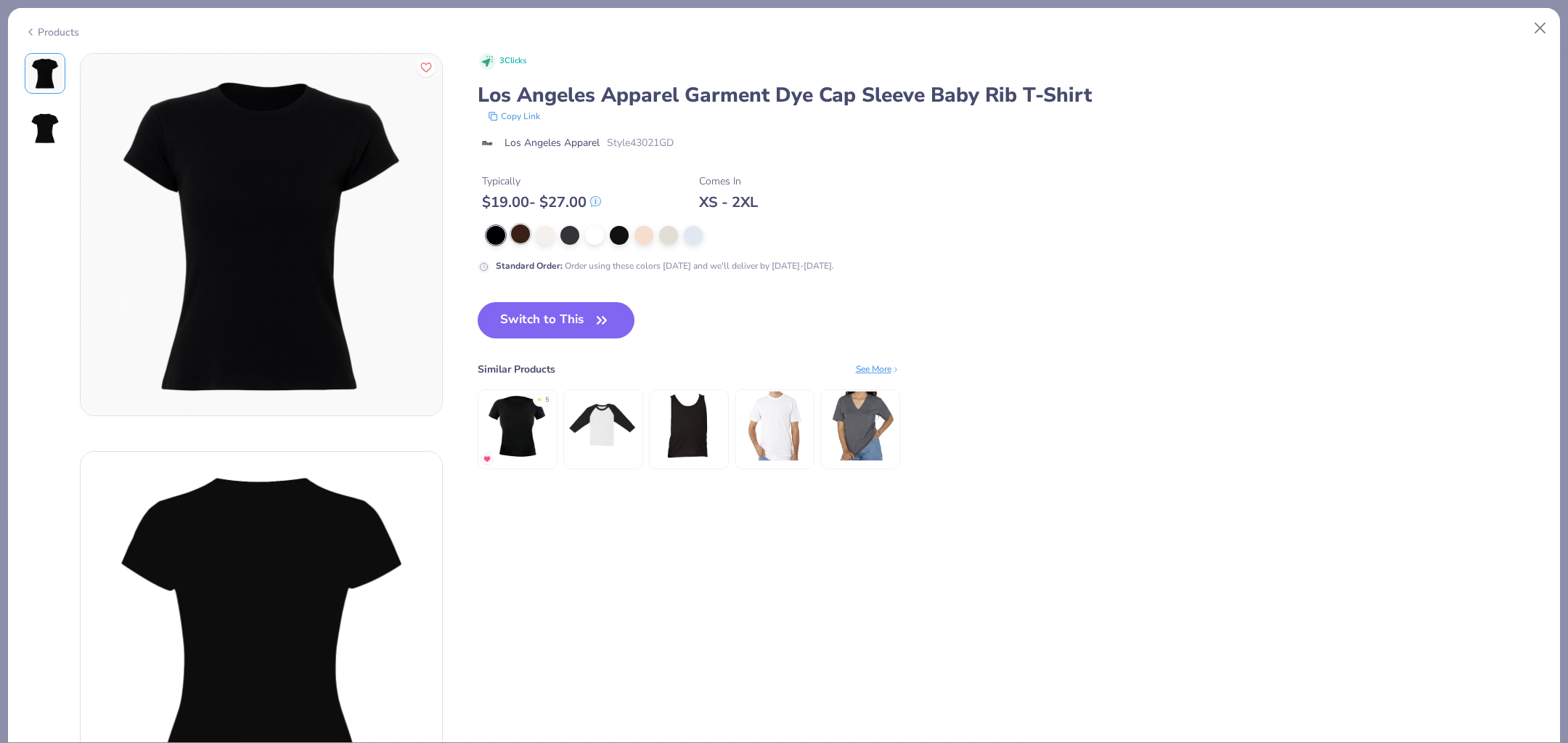
click at [518, 228] on div at bounding box center [520, 233] width 18 height 18
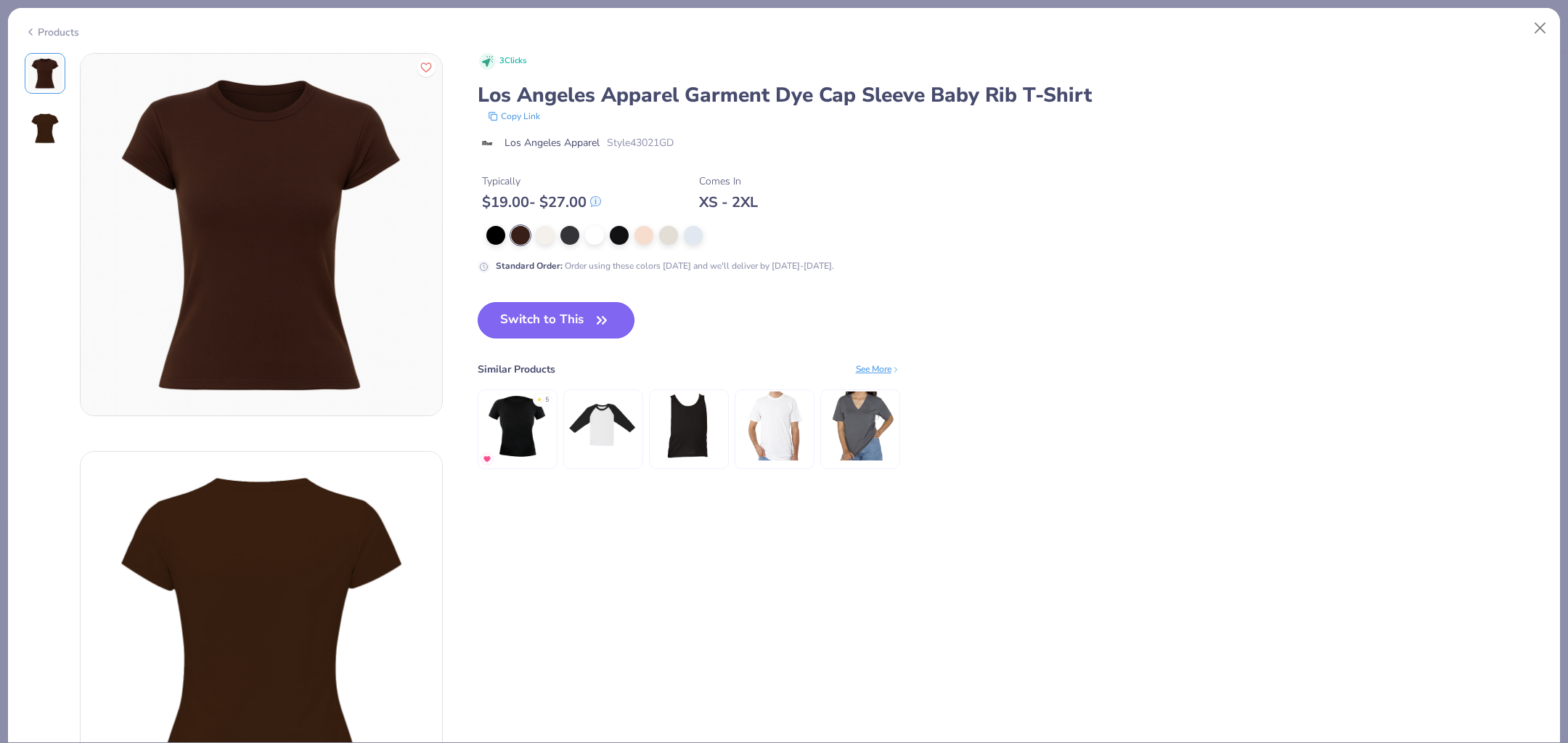
click at [606, 316] on icon "button" at bounding box center [601, 320] width 20 height 20
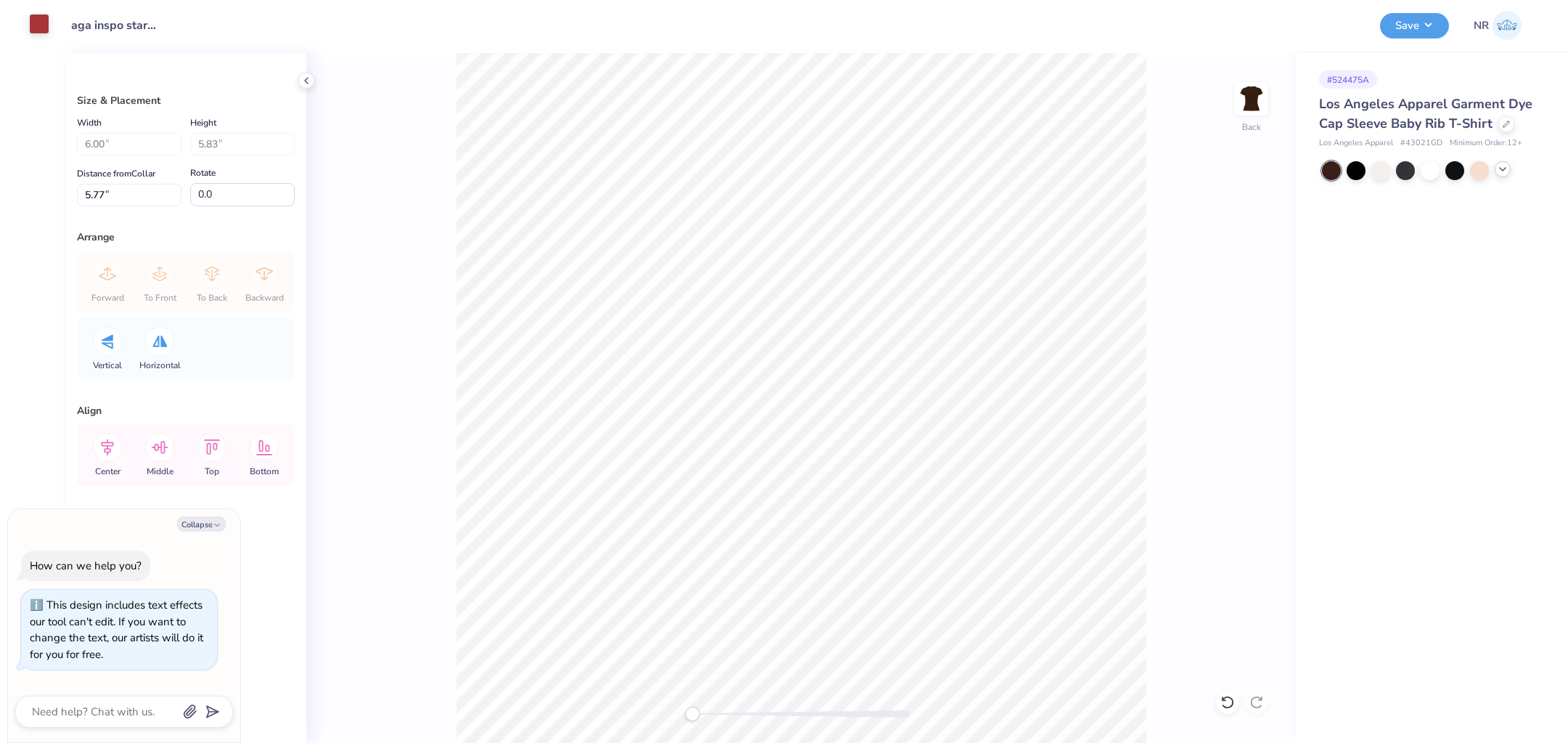
click at [33, 31] on div at bounding box center [39, 23] width 20 height 20
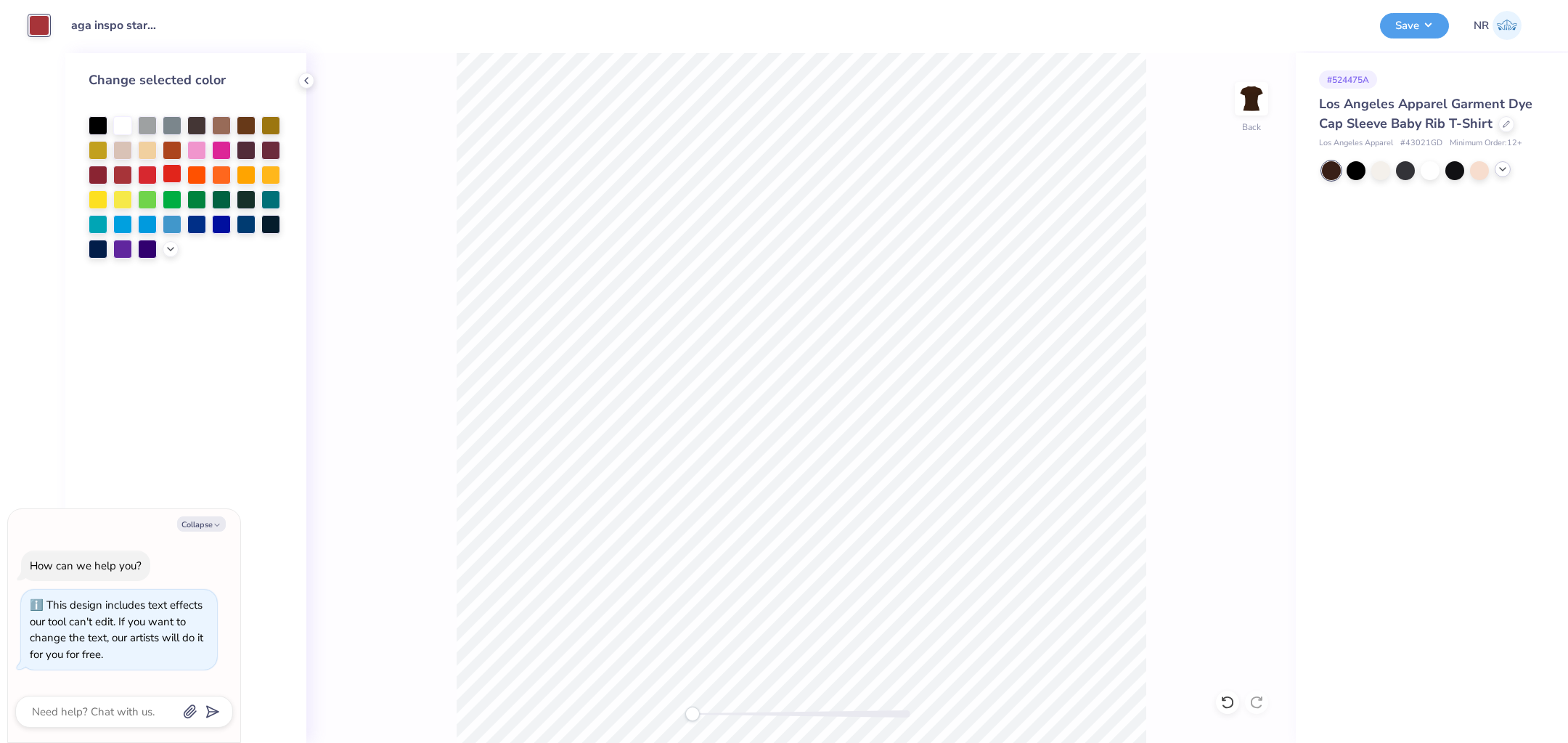
click at [177, 173] on div at bounding box center [171, 173] width 18 height 18
click at [198, 174] on div at bounding box center [196, 173] width 18 height 18
click at [225, 172] on div at bounding box center [221, 173] width 18 height 18
click at [199, 151] on div at bounding box center [196, 148] width 18 height 18
click at [1401, 34] on button "Save" at bounding box center [1413, 23] width 69 height 25
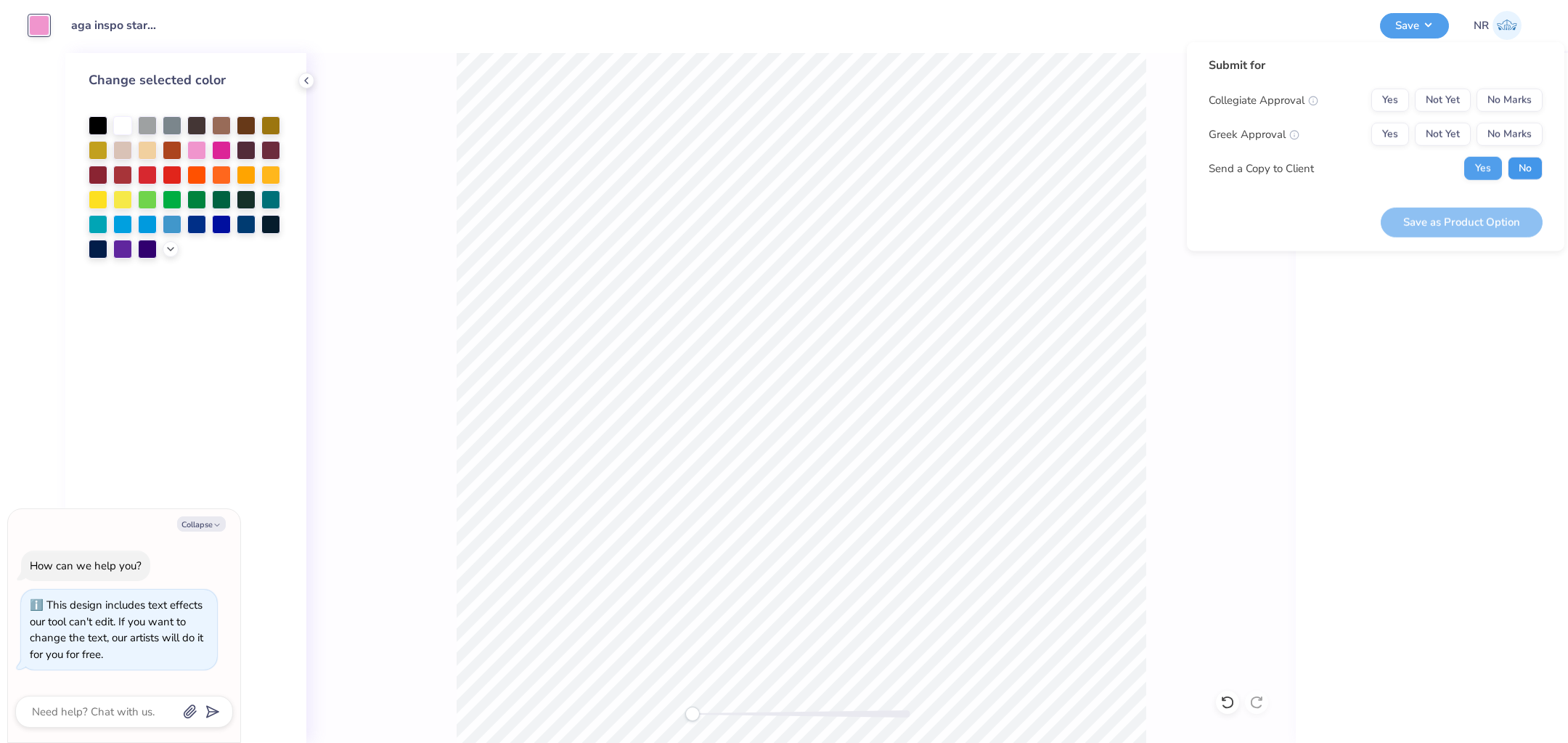
click at [1526, 165] on button "No" at bounding box center [1525, 168] width 35 height 23
click at [1399, 139] on button "Yes" at bounding box center [1389, 134] width 38 height 23
click at [1519, 108] on button "No Marks" at bounding box center [1509, 100] width 66 height 23
click at [1499, 219] on button "Save as Product Option" at bounding box center [1461, 222] width 161 height 30
type textarea "x"
